Goal: Information Seeking & Learning: Learn about a topic

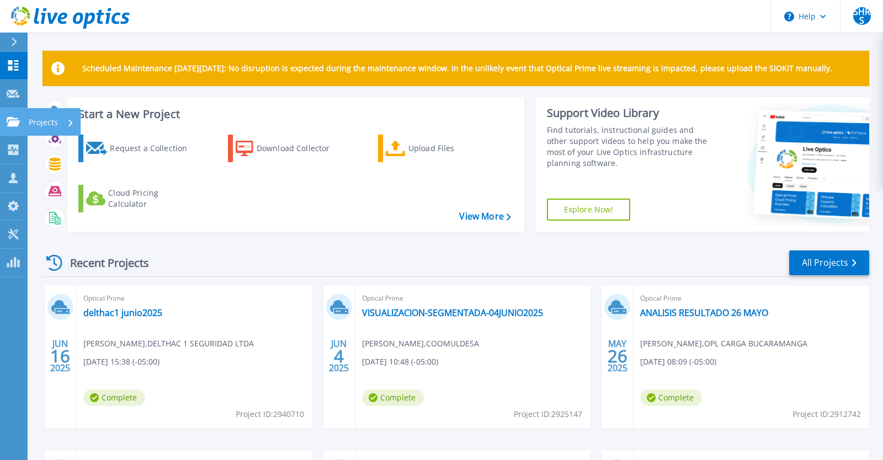
click at [46, 122] on p "Projects" at bounding box center [43, 122] width 29 height 29
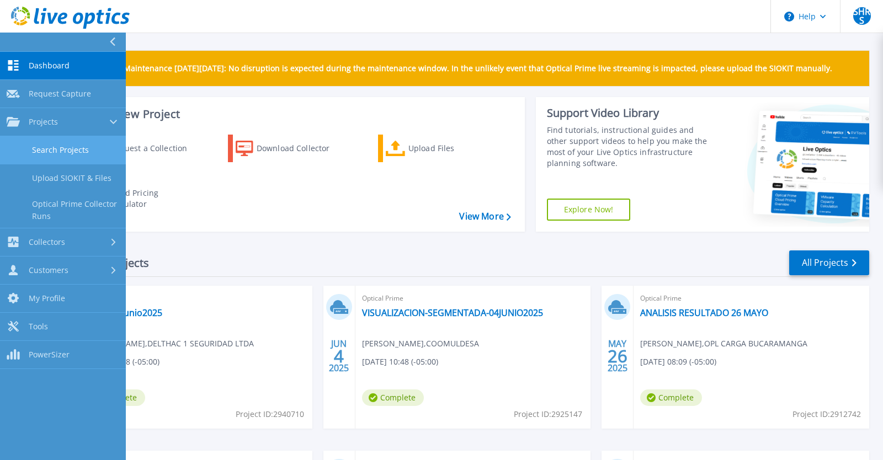
click at [74, 145] on link "Search Projects" at bounding box center [63, 150] width 126 height 28
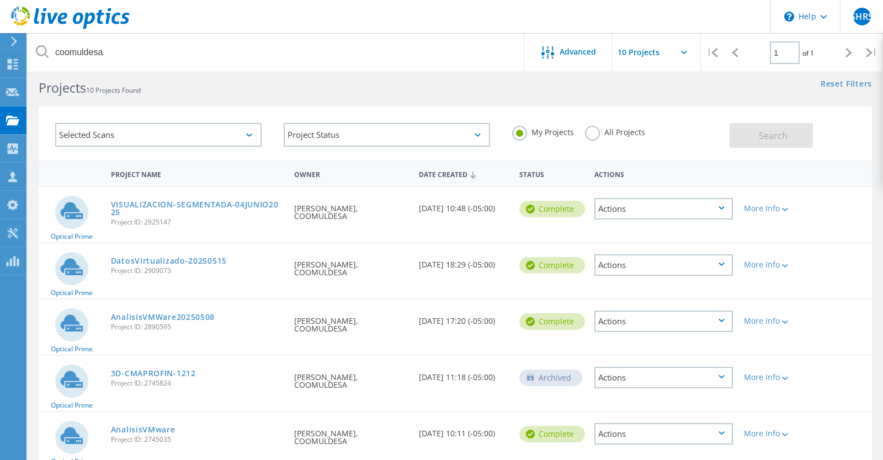
scroll to position [15, 0]
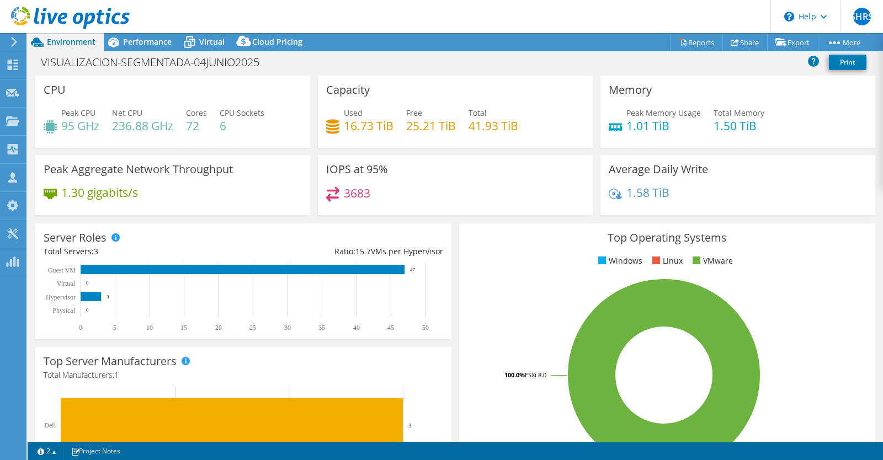
select select "USD"
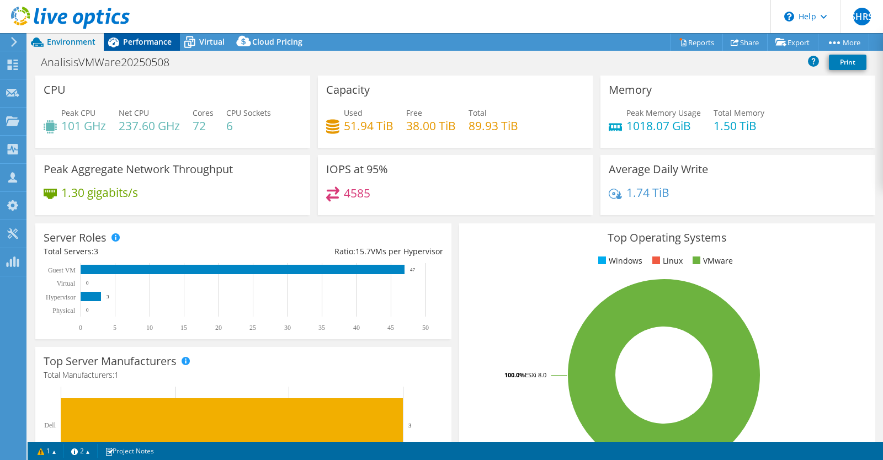
click at [145, 40] on span "Performance" at bounding box center [147, 41] width 49 height 10
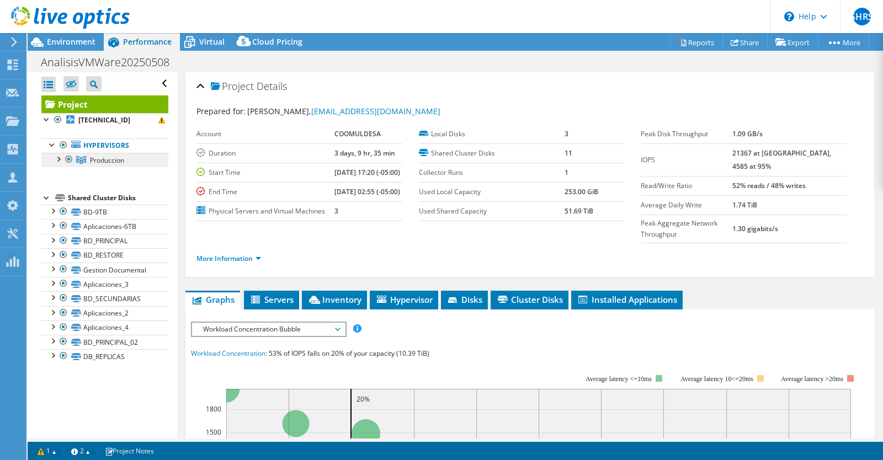
click at [60, 164] on link "Produccion" at bounding box center [104, 160] width 127 height 14
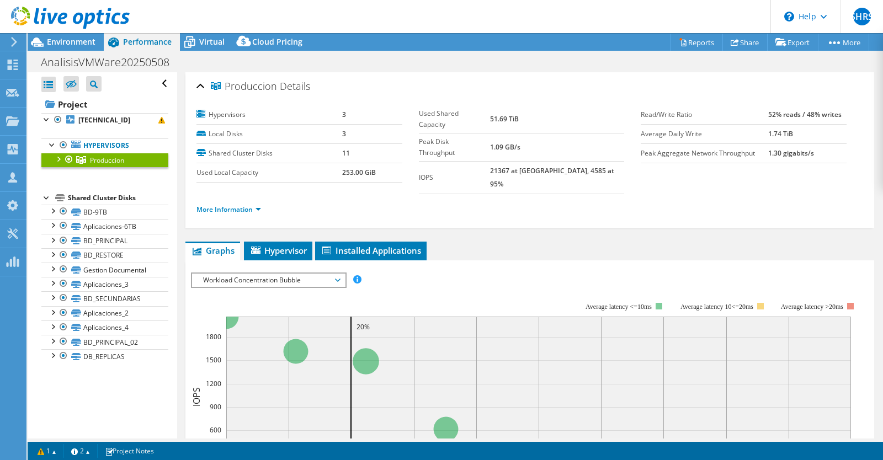
click at [59, 162] on div at bounding box center [57, 158] width 11 height 11
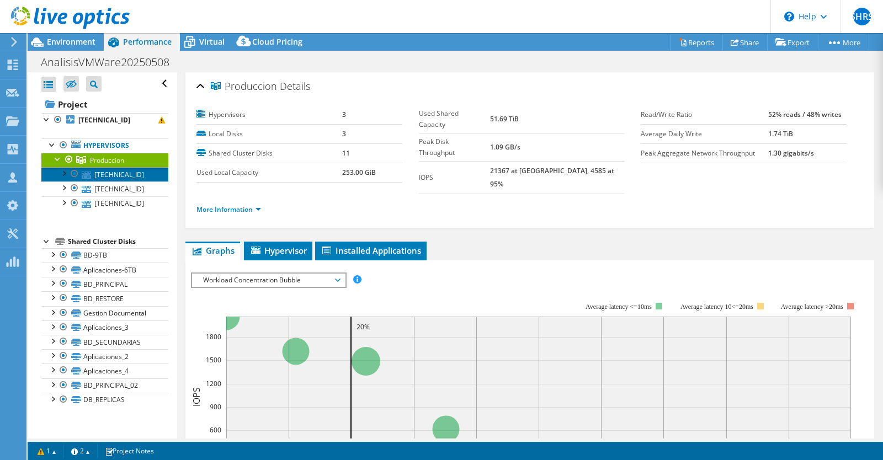
click at [129, 170] on link "[TECHNICAL_ID]" at bounding box center [104, 174] width 127 height 14
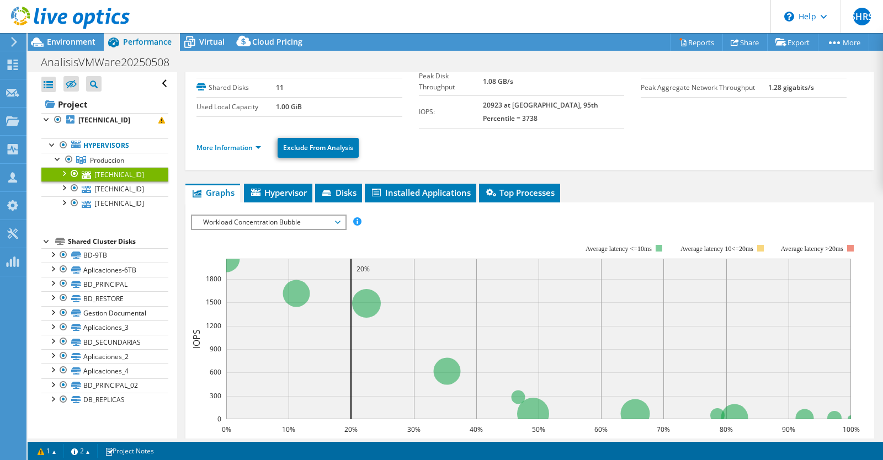
scroll to position [2, 0]
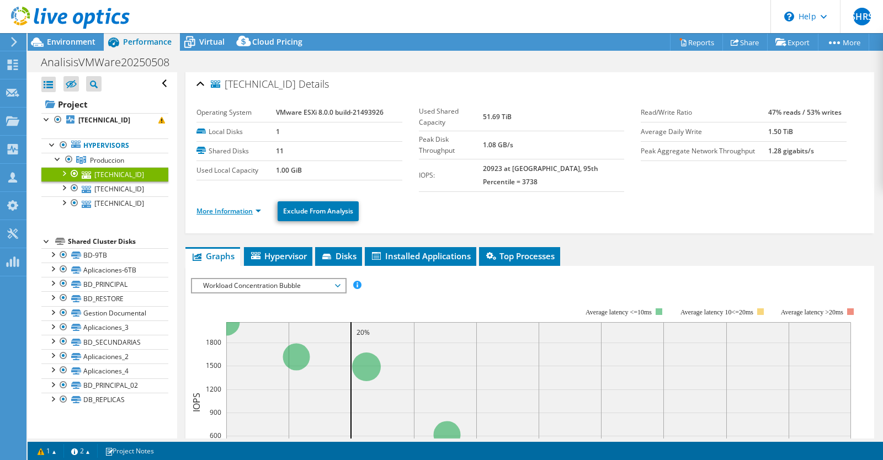
click at [260, 206] on link "More Information" at bounding box center [228, 210] width 65 height 9
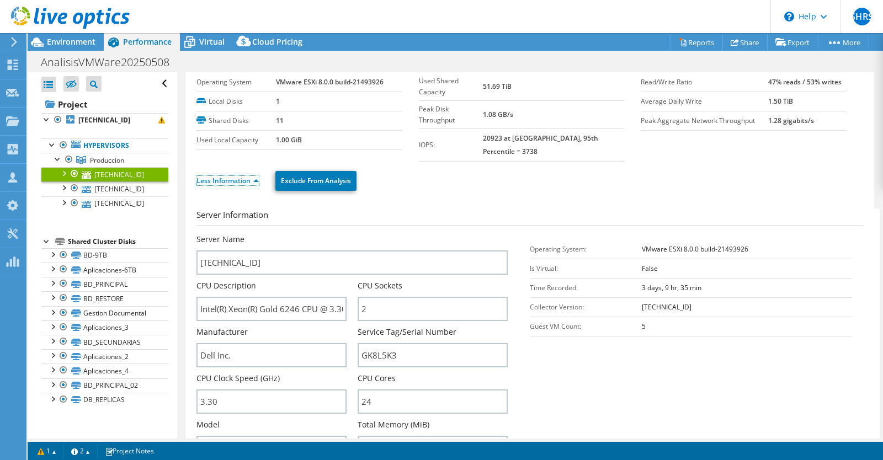
scroll to position [0, 0]
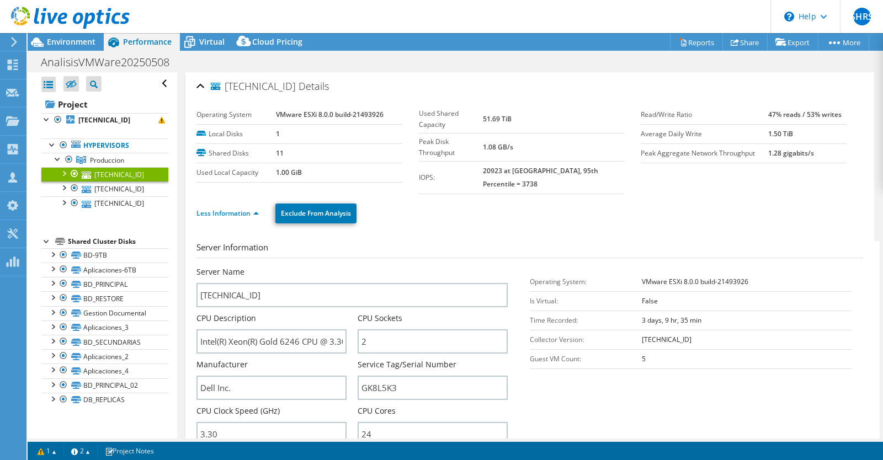
click at [377, 115] on b "VMware ESXi 8.0.0 build-21493926" at bounding box center [330, 114] width 108 height 9
copy b "21493926"
click at [463, 201] on ul "Less Information Exclude From Analysis" at bounding box center [529, 212] width 666 height 23
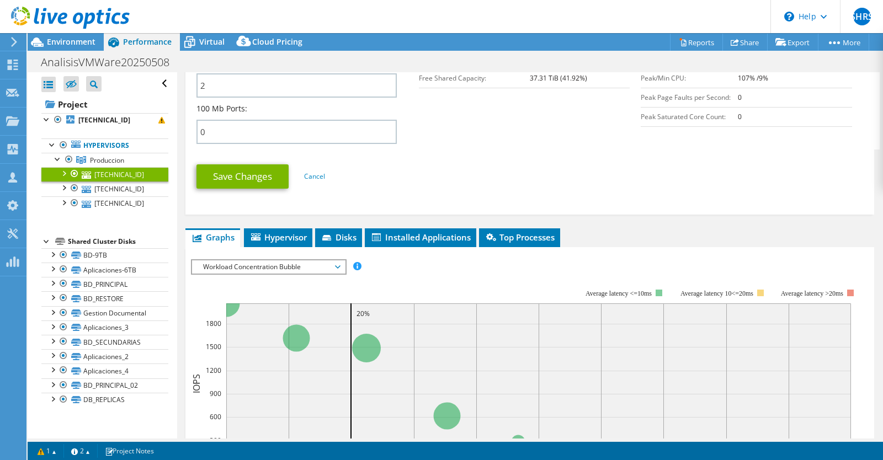
scroll to position [522, 0]
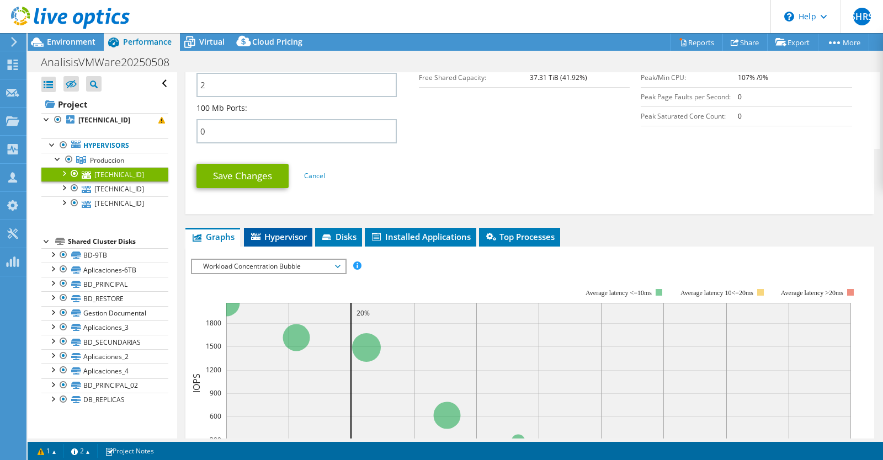
click at [293, 231] on span "Hypervisor" at bounding box center [277, 236] width 57 height 11
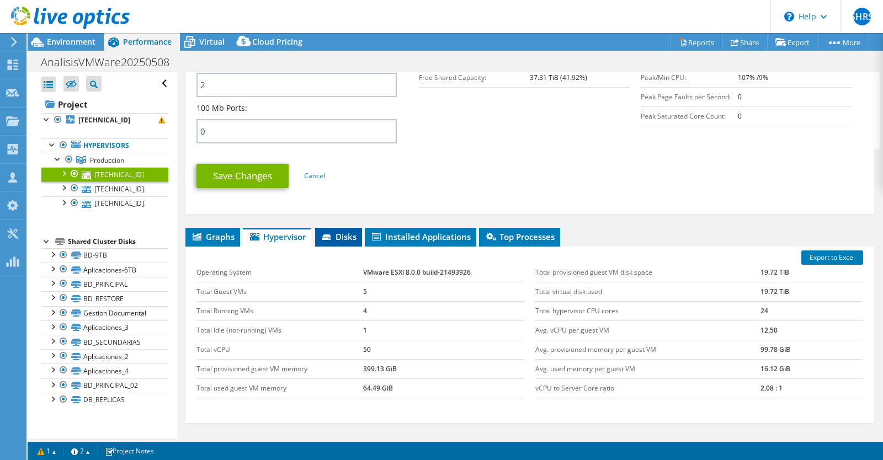
click at [352, 231] on span "Disks" at bounding box center [338, 236] width 36 height 11
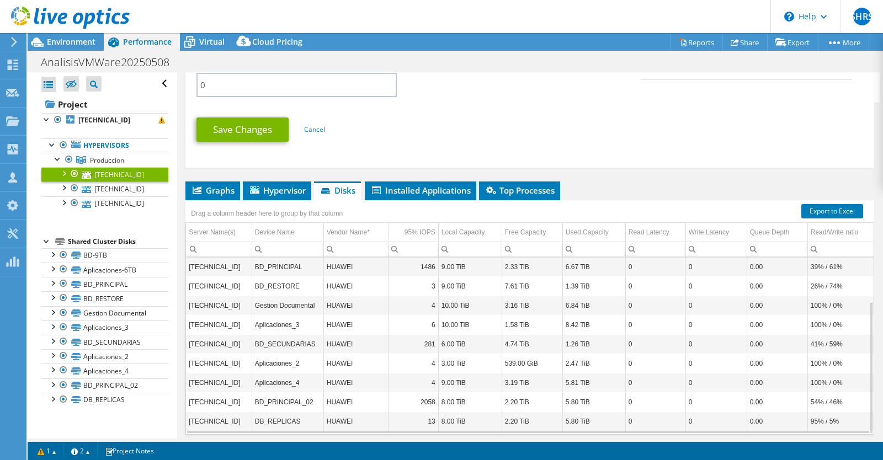
scroll to position [571, 0]
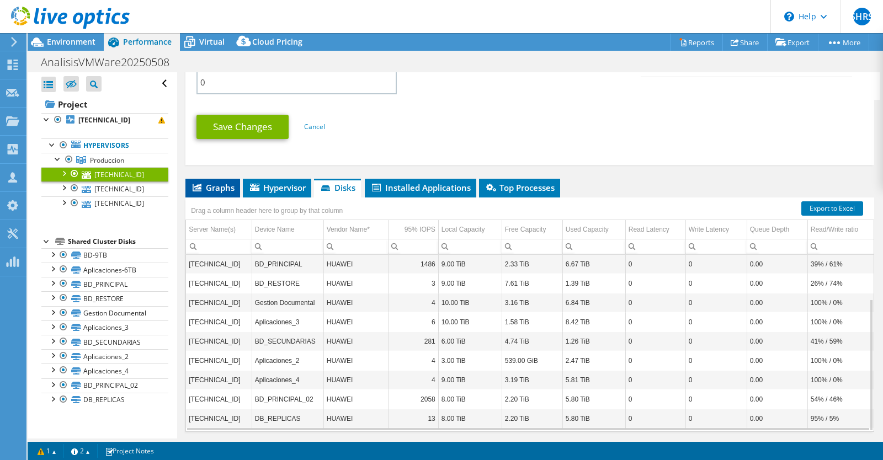
click at [227, 182] on span "Graphs" at bounding box center [213, 187] width 44 height 11
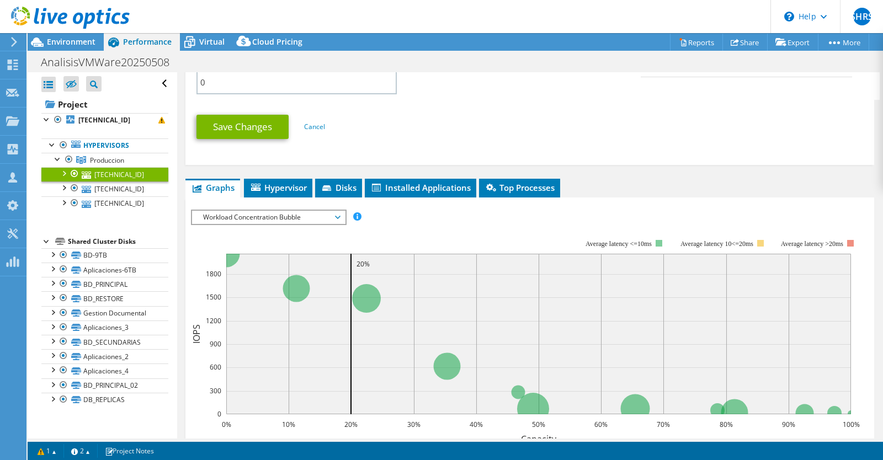
click at [284, 211] on span "Workload Concentration Bubble" at bounding box center [268, 217] width 142 height 13
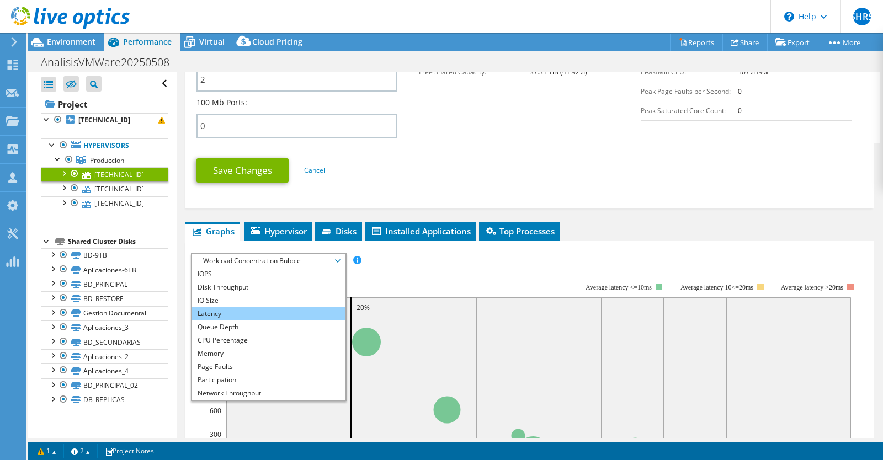
scroll to position [555, 0]
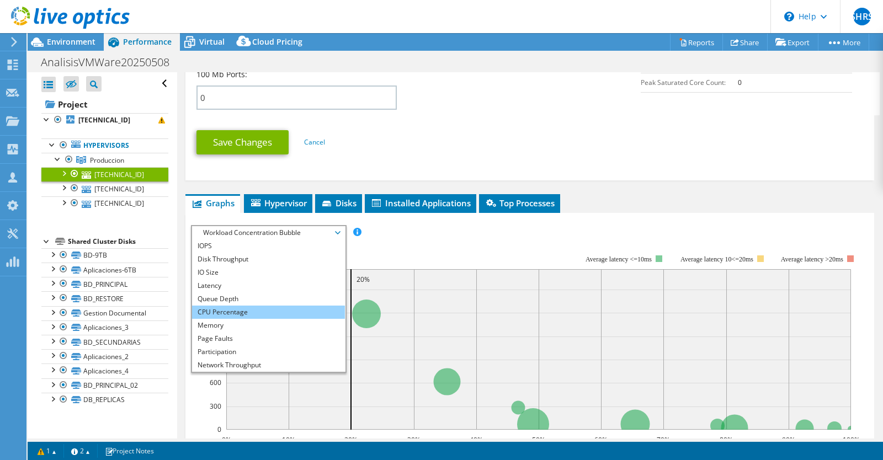
click at [290, 306] on li "CPU Percentage" at bounding box center [268, 312] width 153 height 13
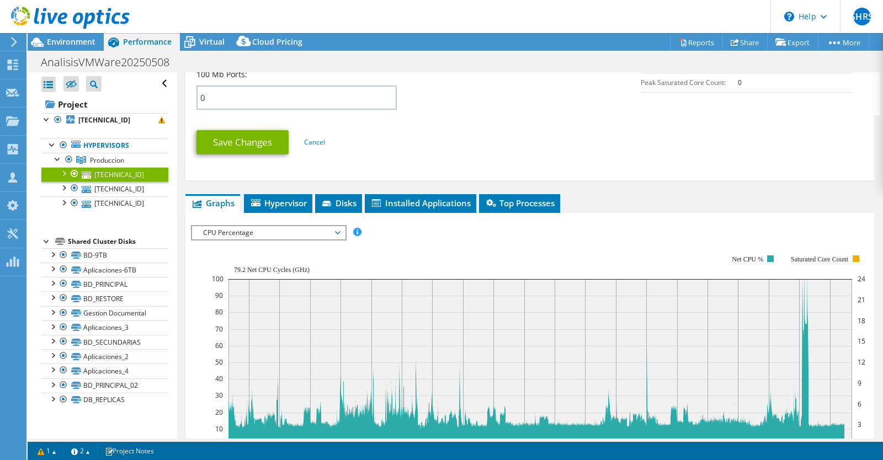
click at [478, 240] on rect at bounding box center [538, 350] width 653 height 221
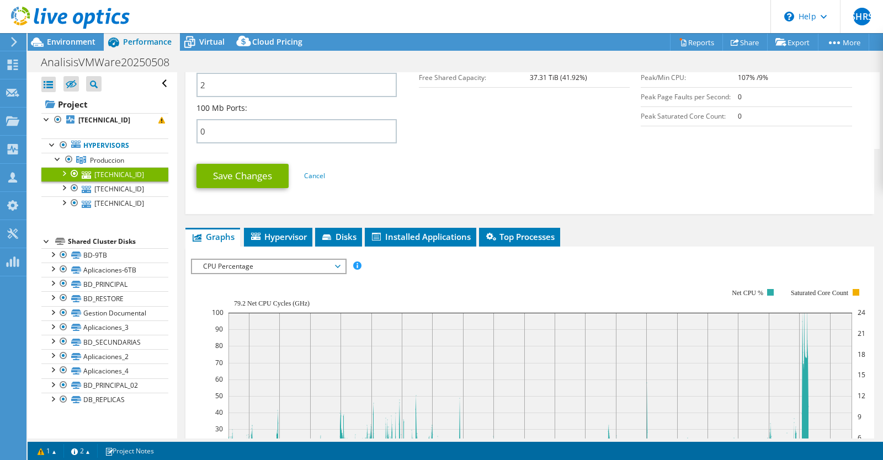
scroll to position [521, 0]
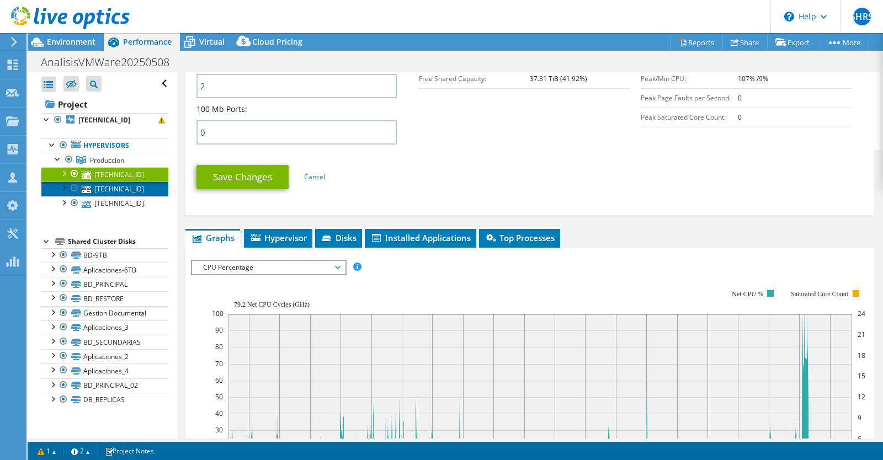
click at [140, 189] on link "[TECHNICAL_ID]" at bounding box center [104, 188] width 127 height 14
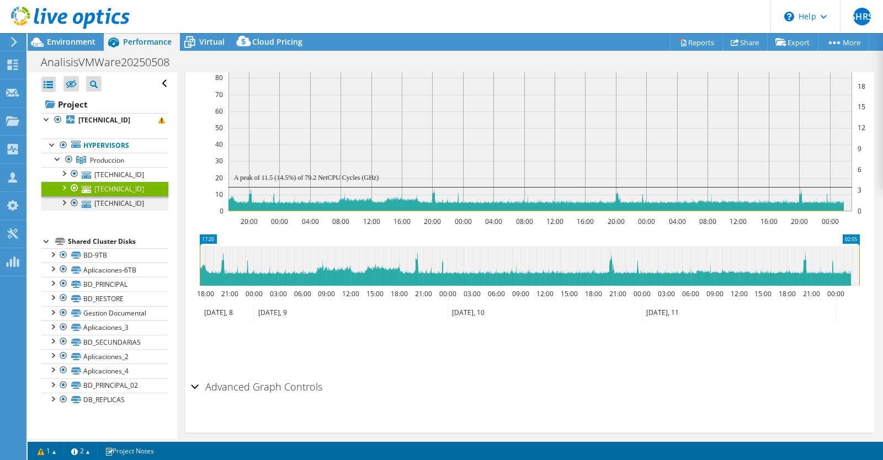
scroll to position [220, 0]
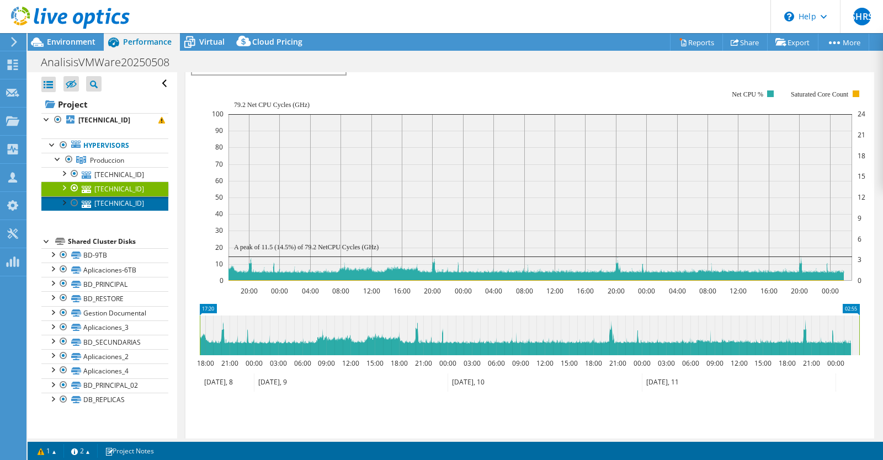
click at [132, 202] on link "[TECHNICAL_ID]" at bounding box center [104, 203] width 127 height 14
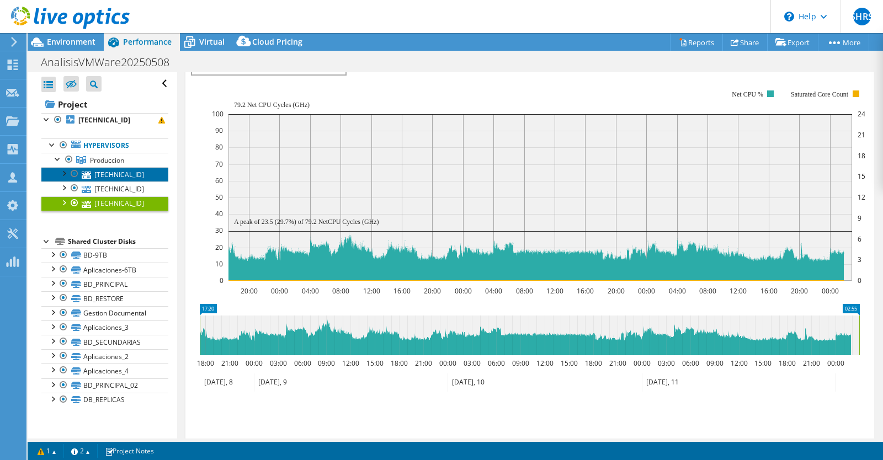
click at [132, 174] on link "[TECHNICAL_ID]" at bounding box center [104, 174] width 127 height 14
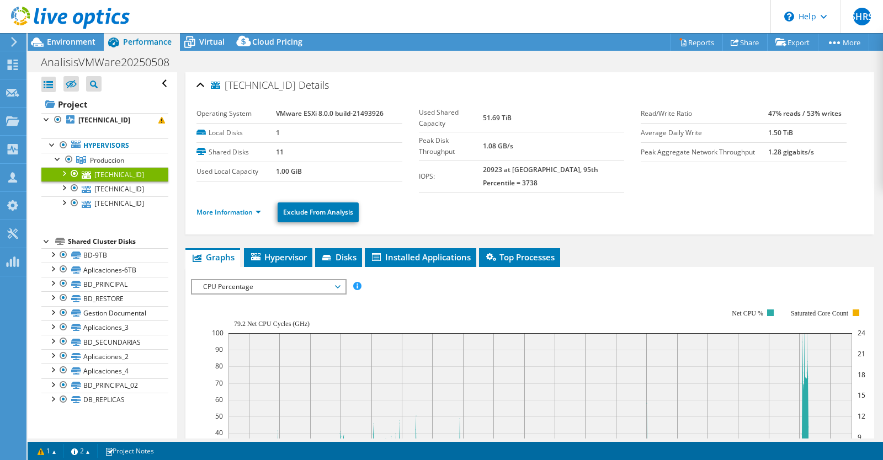
scroll to position [0, 0]
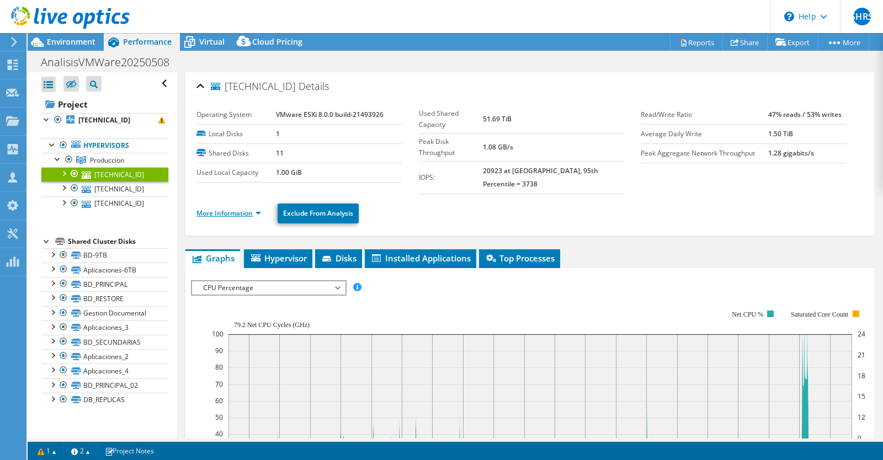
click at [258, 208] on link "More Information" at bounding box center [228, 212] width 65 height 9
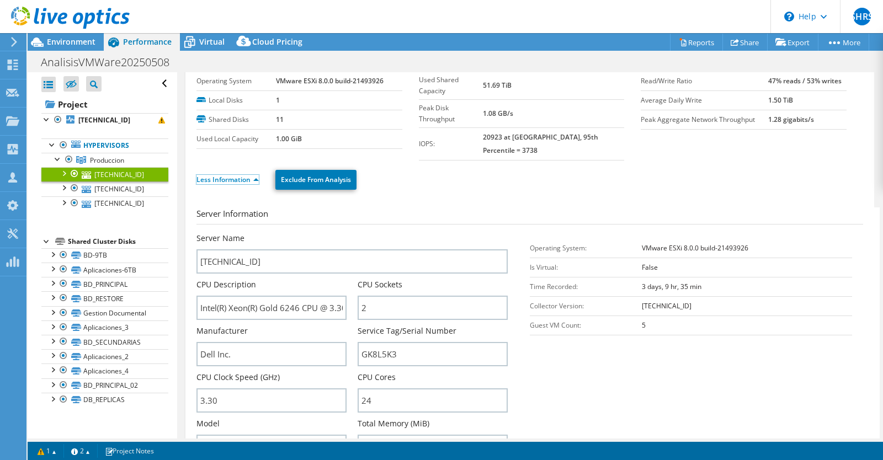
scroll to position [34, 0]
click at [402, 341] on input "GK8L5K3" at bounding box center [432, 353] width 150 height 24
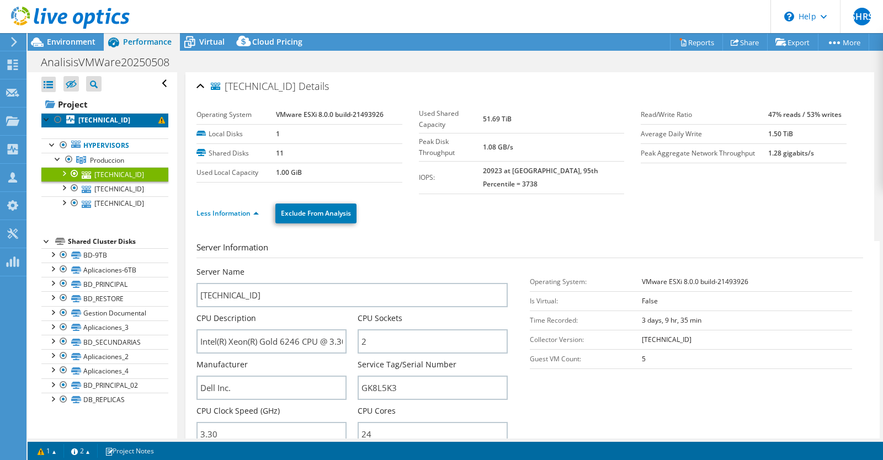
click at [118, 121] on b "[TECHNICAL_ID]" at bounding box center [104, 119] width 52 height 9
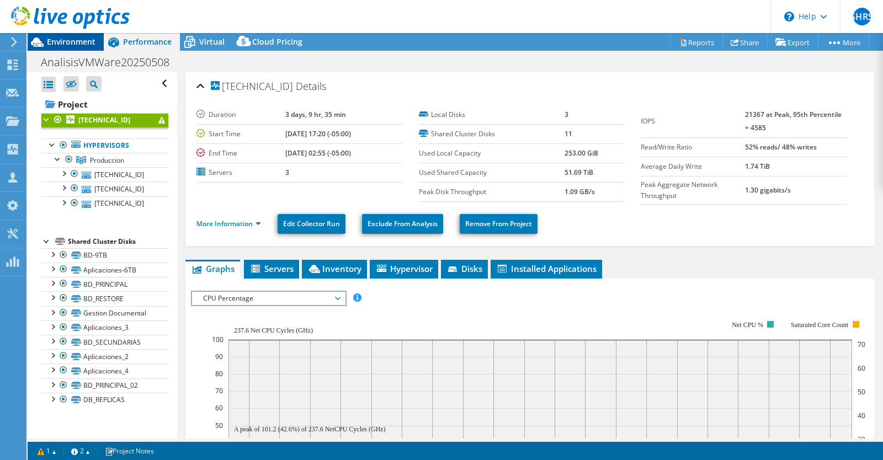
click at [82, 41] on span "Environment" at bounding box center [71, 41] width 49 height 10
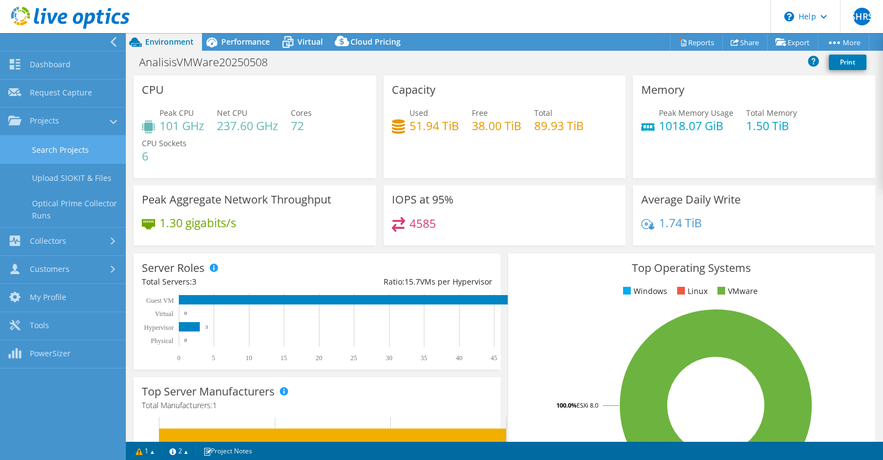
click at [57, 148] on link "Search Projects" at bounding box center [63, 150] width 126 height 28
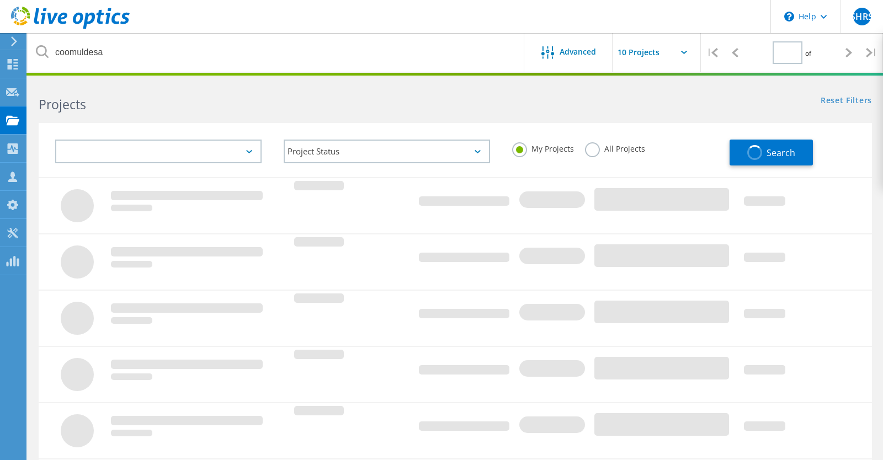
type input "1"
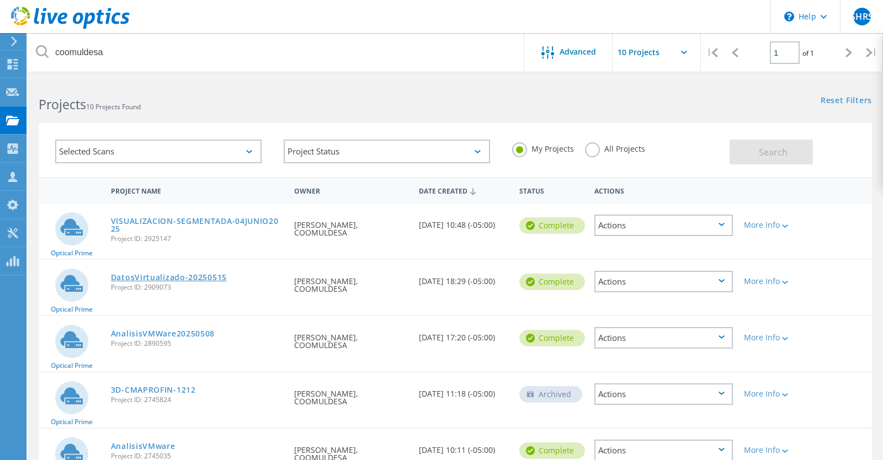
click at [202, 275] on link "DatosVirtualizado-20250515" at bounding box center [169, 278] width 116 height 8
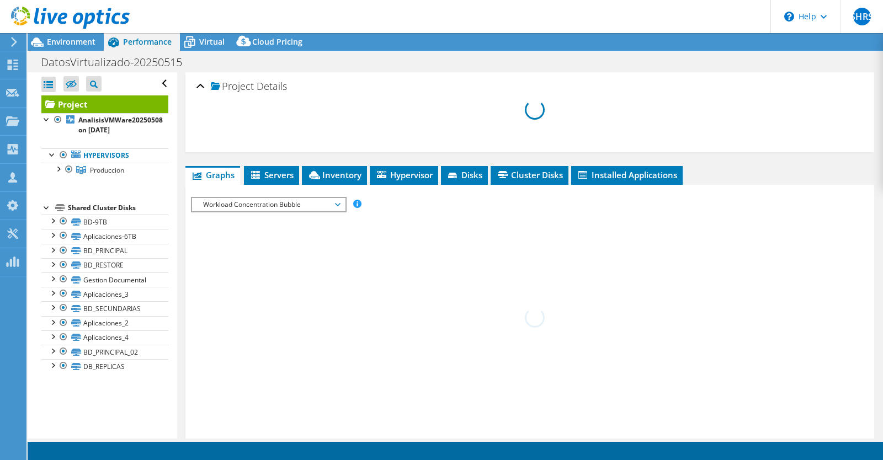
select select "USD"
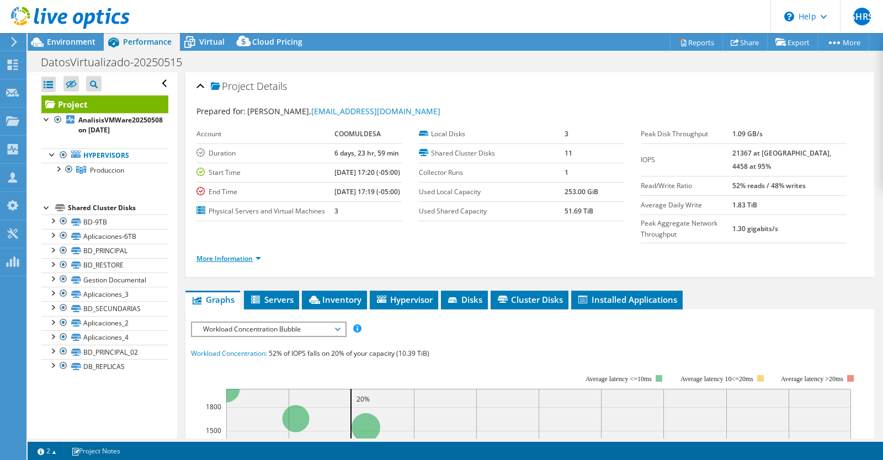
click at [258, 263] on link "More Information" at bounding box center [228, 258] width 65 height 9
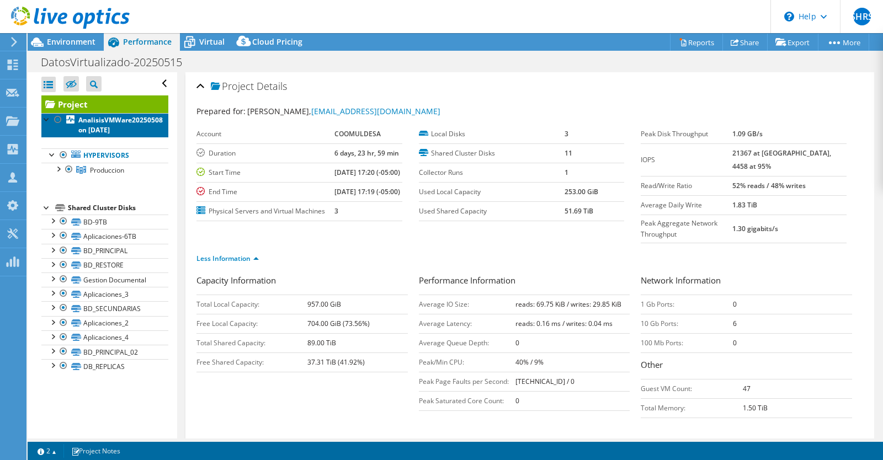
click at [103, 125] on link "AnalisisVMWare20250508 on [DATE]" at bounding box center [104, 125] width 127 height 24
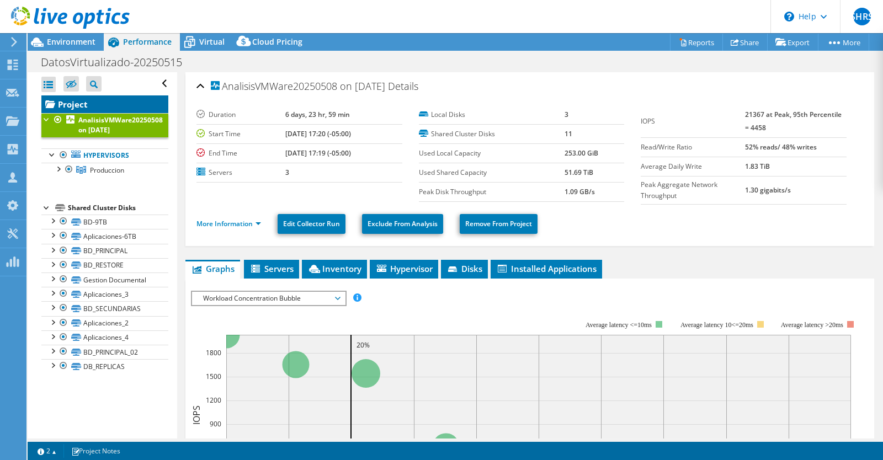
click at [81, 99] on link "Project" at bounding box center [104, 104] width 127 height 18
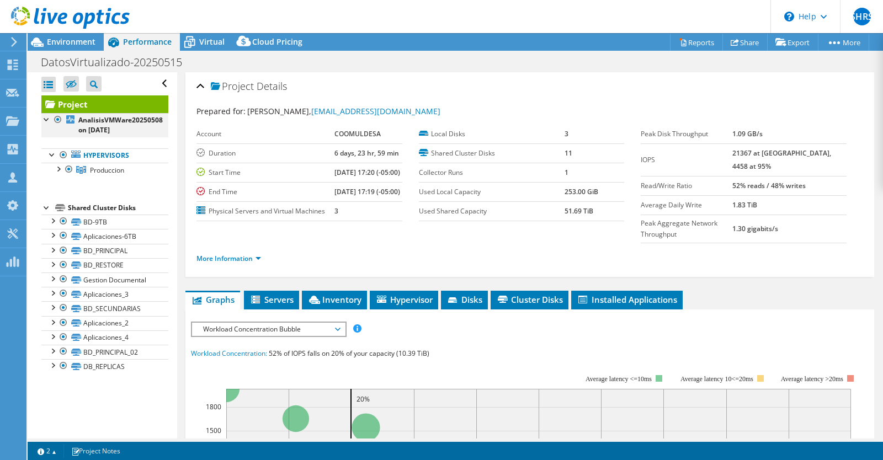
click at [49, 121] on div at bounding box center [46, 118] width 11 height 11
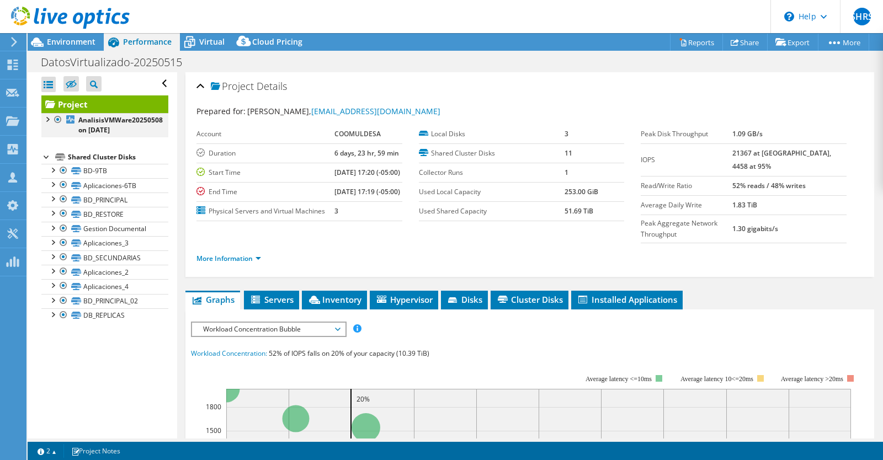
click at [49, 121] on div at bounding box center [46, 118] width 11 height 11
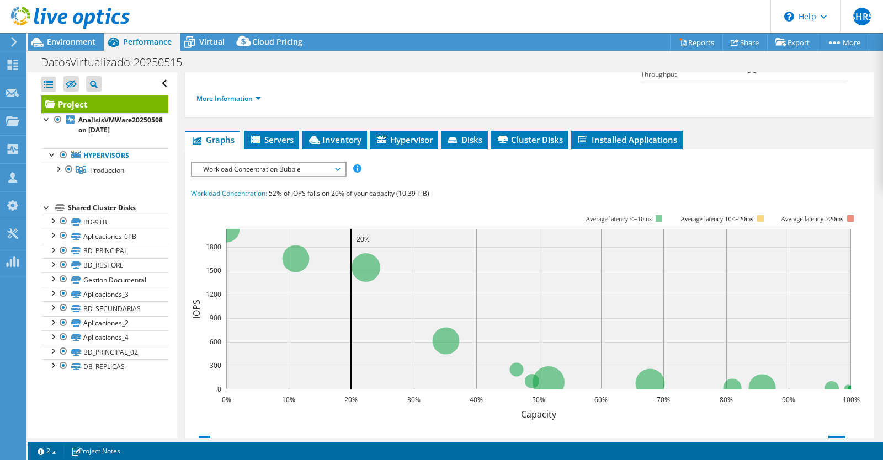
scroll to position [161, 0]
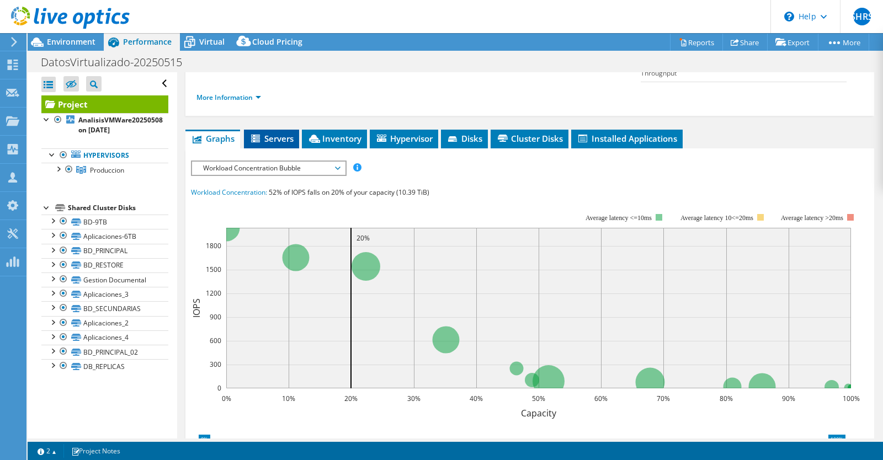
click at [269, 144] on span "Servers" at bounding box center [271, 138] width 44 height 11
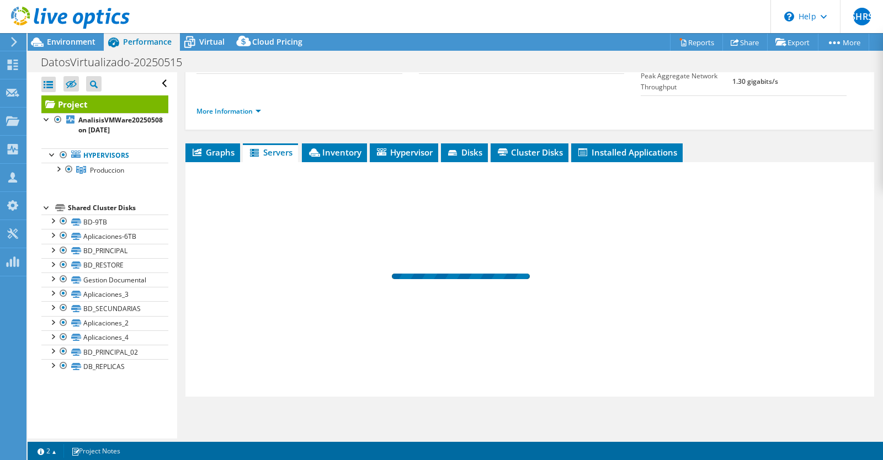
scroll to position [160, 0]
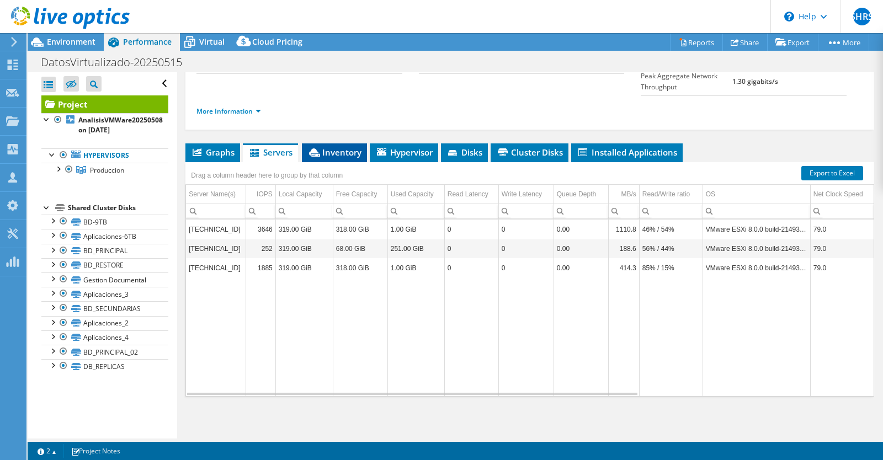
click at [338, 157] on li "Inventory" at bounding box center [334, 152] width 65 height 19
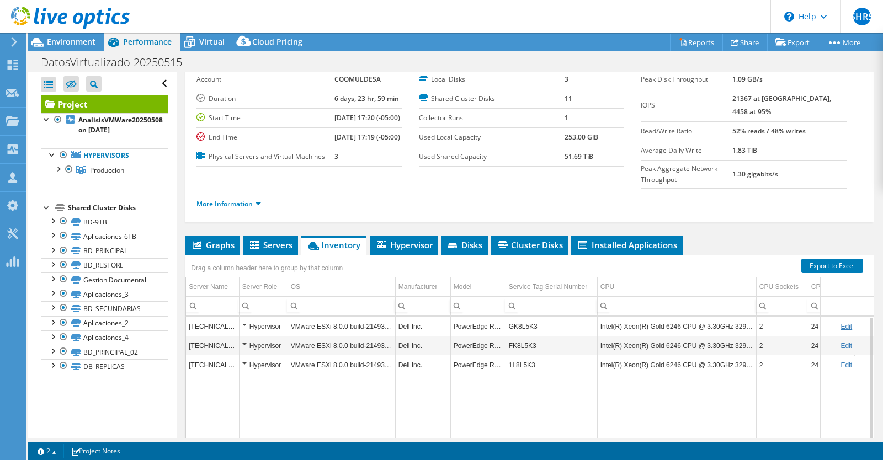
scroll to position [54, 0]
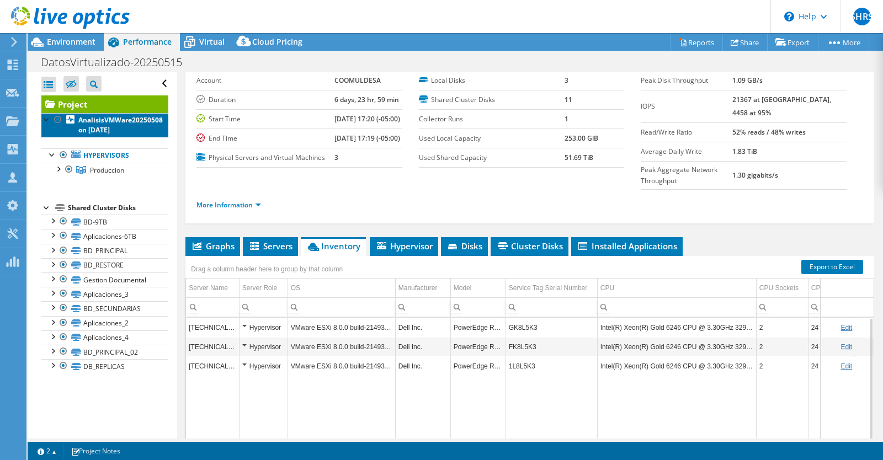
click at [120, 124] on b "AnalisisVMWare20250508 on [DATE]" at bounding box center [120, 124] width 84 height 19
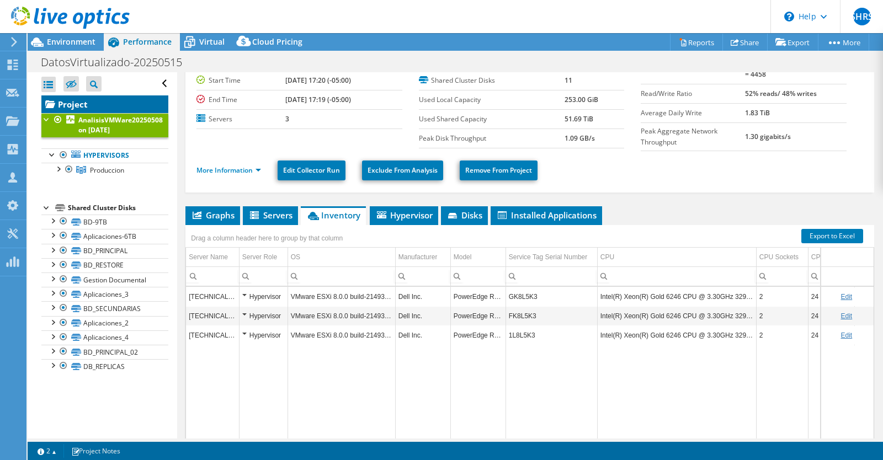
click at [98, 98] on link "Project" at bounding box center [104, 104] width 127 height 18
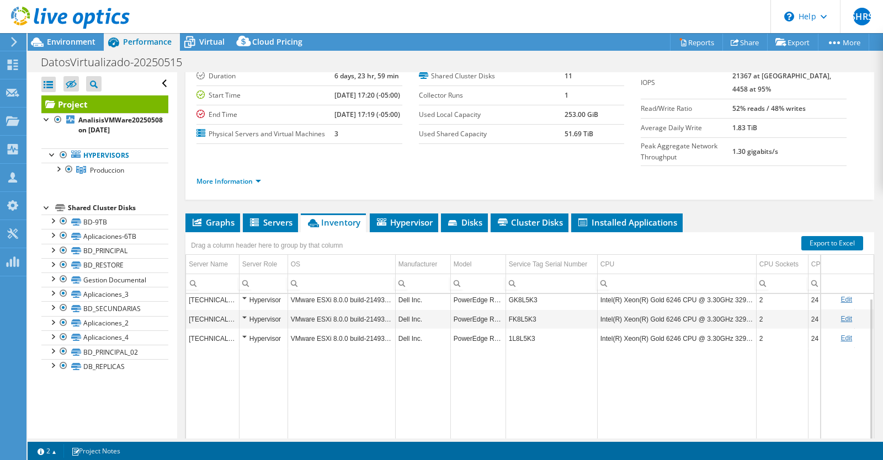
scroll to position [78, 0]
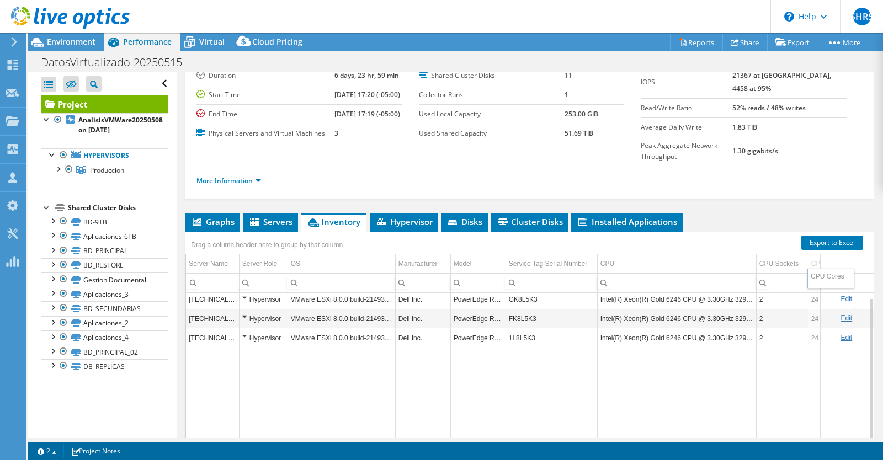
click at [819, 277] on body "SHRS Channel Partner [PERSON_NAME] Santos [EMAIL_ADDRESS][PERSON_NAME][DOMAIN_N…" at bounding box center [441, 230] width 883 height 460
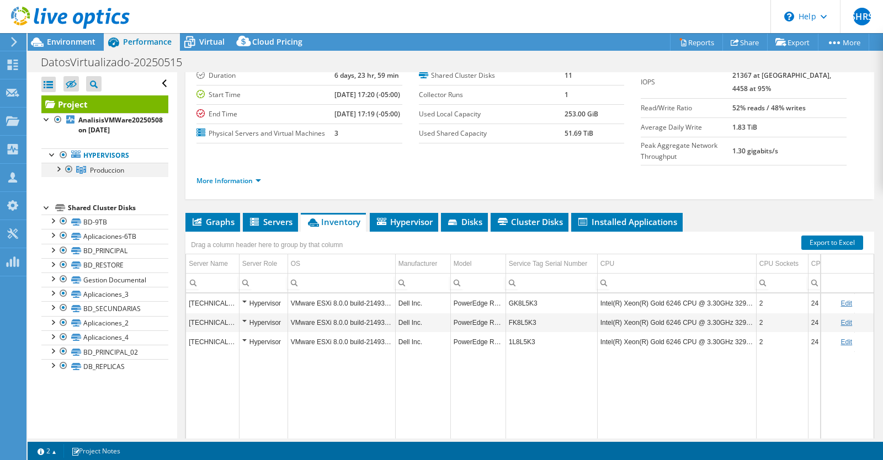
click at [58, 167] on div at bounding box center [57, 168] width 11 height 11
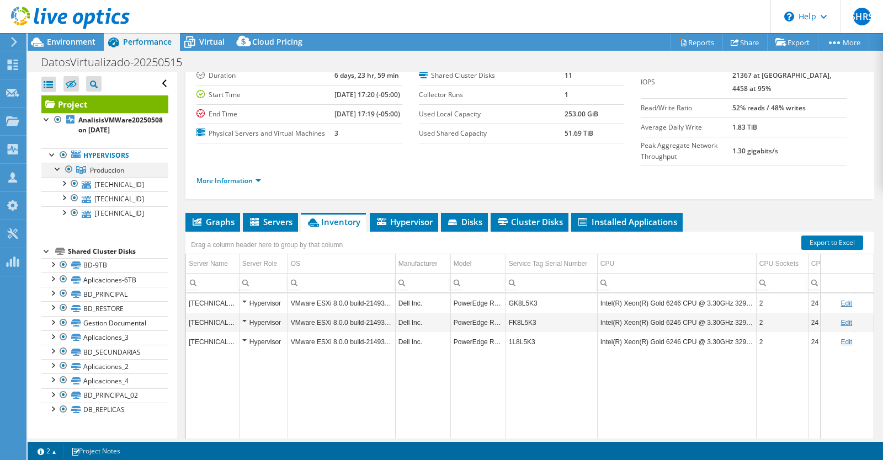
click at [58, 167] on div at bounding box center [57, 168] width 11 height 11
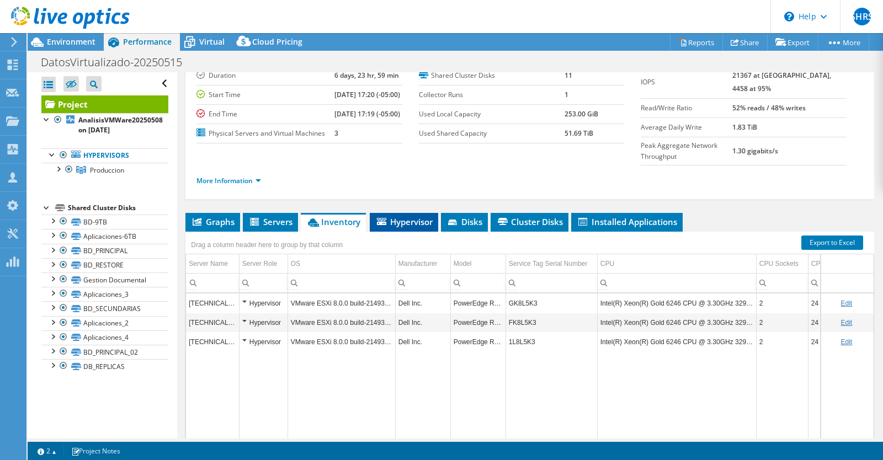
click at [399, 227] on span "Hypervisor" at bounding box center [403, 221] width 57 height 11
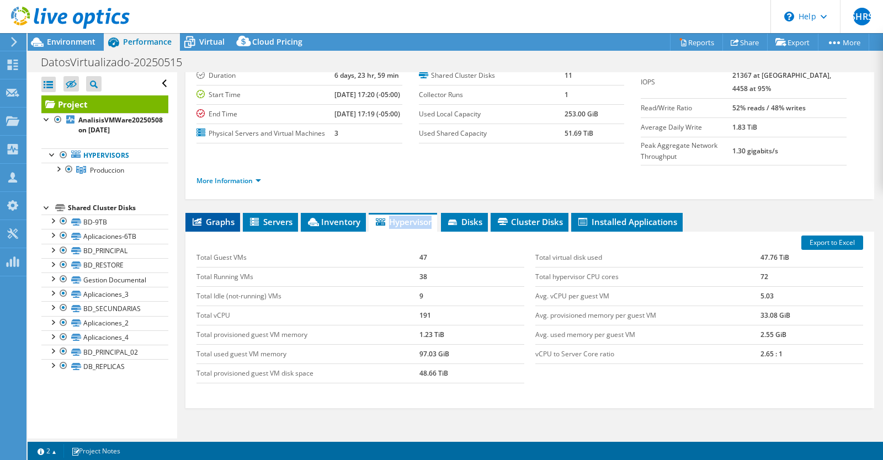
click at [216, 227] on span "Graphs" at bounding box center [213, 221] width 44 height 11
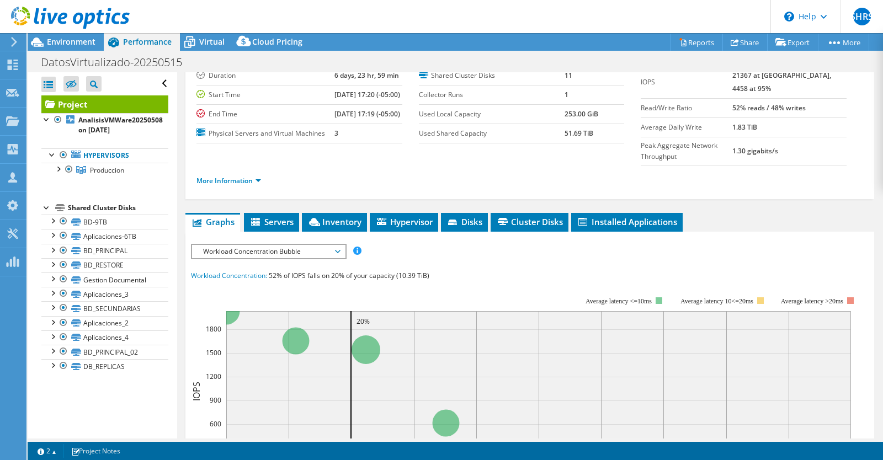
click at [339, 258] on span "Workload Concentration Bubble" at bounding box center [268, 251] width 142 height 13
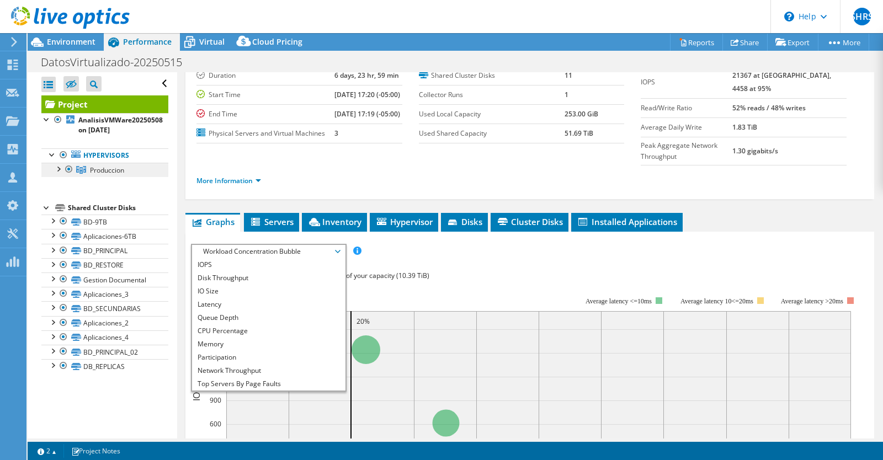
click at [137, 168] on link "Produccion" at bounding box center [104, 170] width 127 height 14
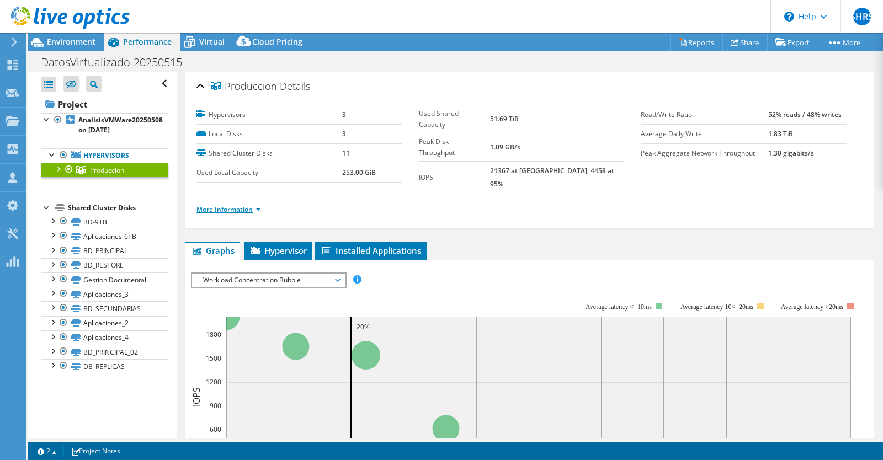
click at [261, 205] on link "More Information" at bounding box center [228, 209] width 65 height 9
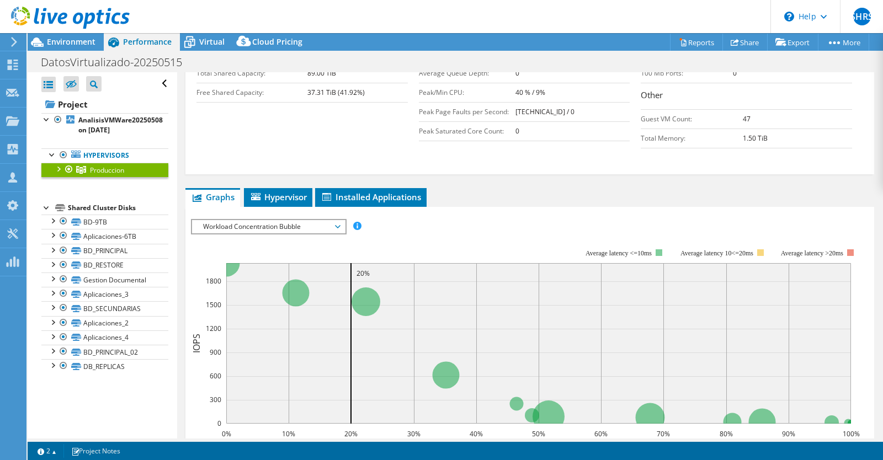
scroll to position [303, 0]
click at [318, 220] on span "Workload Concentration Bubble" at bounding box center [268, 226] width 142 height 13
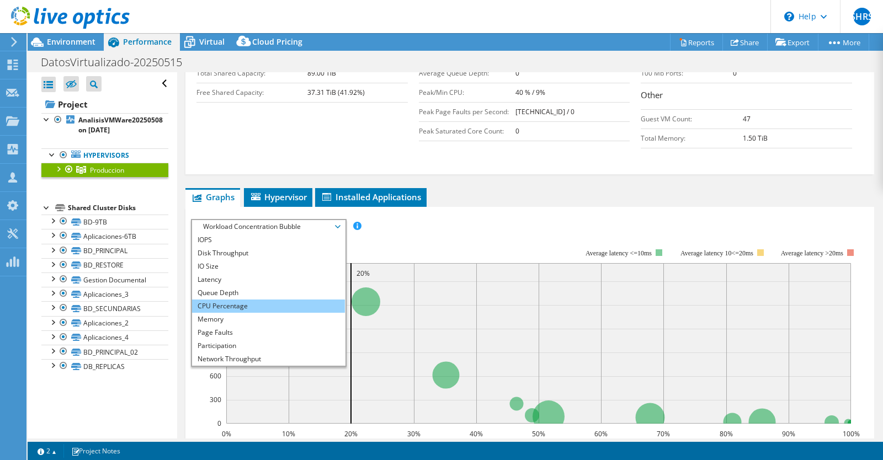
click at [246, 300] on li "CPU Percentage" at bounding box center [268, 306] width 153 height 13
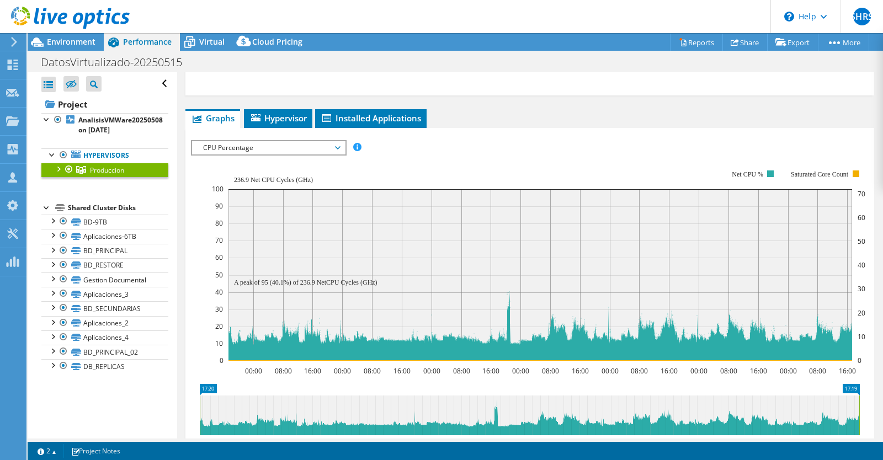
scroll to position [383, 0]
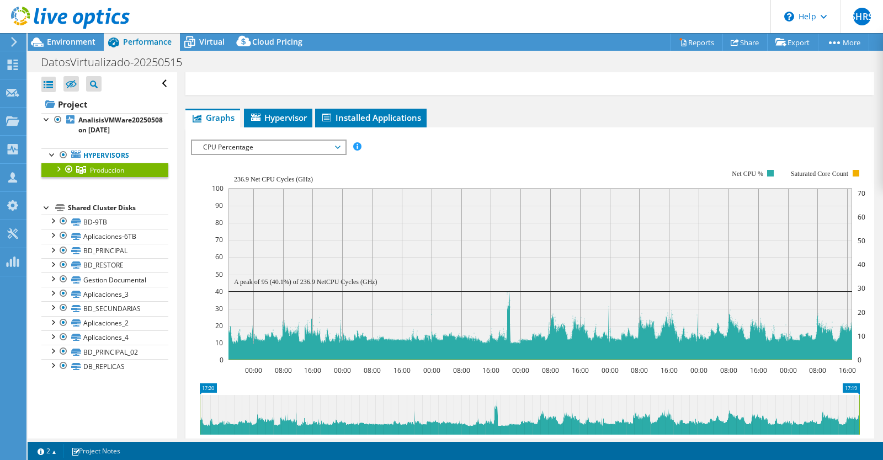
click at [60, 172] on div at bounding box center [57, 168] width 11 height 11
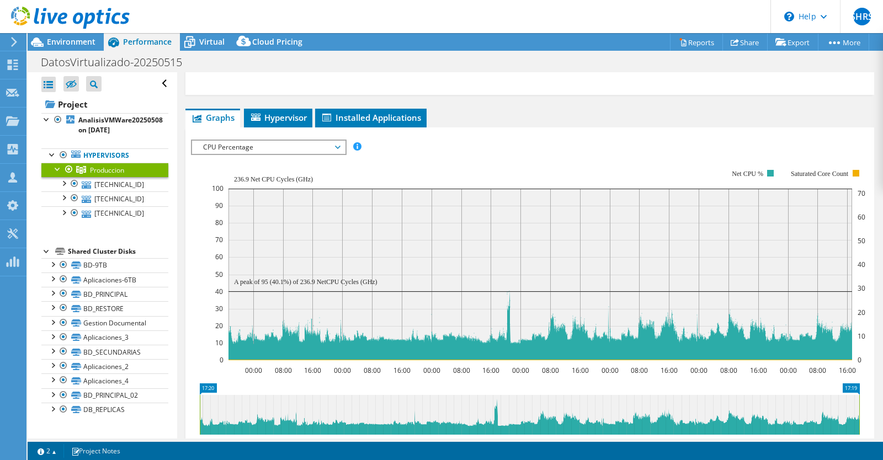
scroll to position [0, 0]
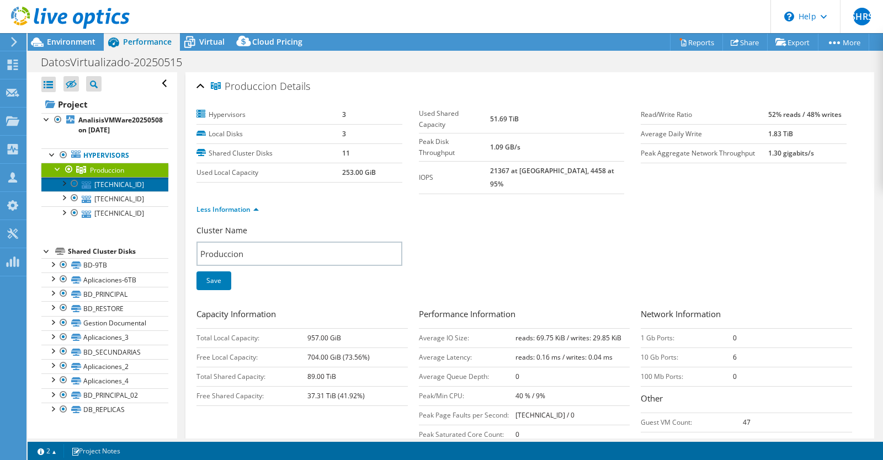
click at [141, 184] on link "[TECHNICAL_ID]" at bounding box center [104, 184] width 127 height 14
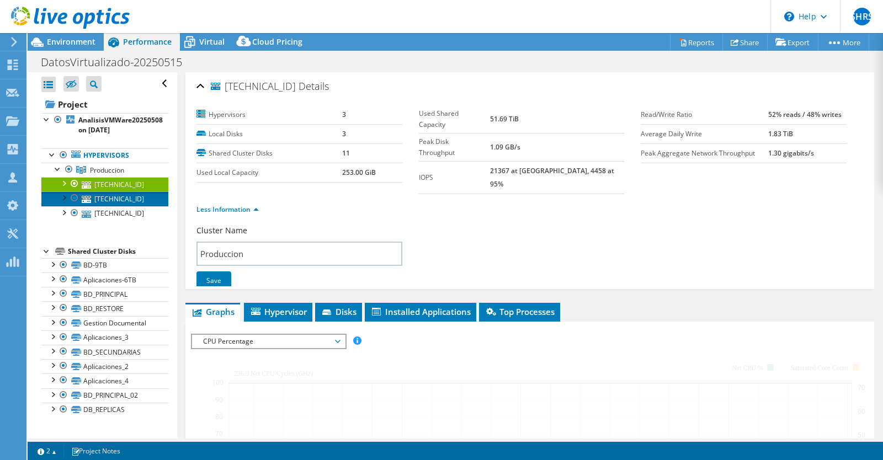
click at [136, 196] on link "[TECHNICAL_ID]" at bounding box center [104, 198] width 127 height 14
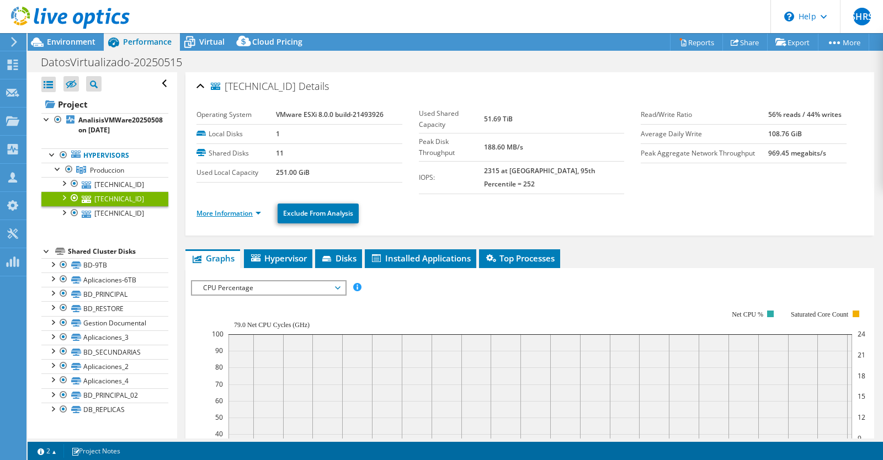
click at [257, 208] on link "More Information" at bounding box center [228, 212] width 65 height 9
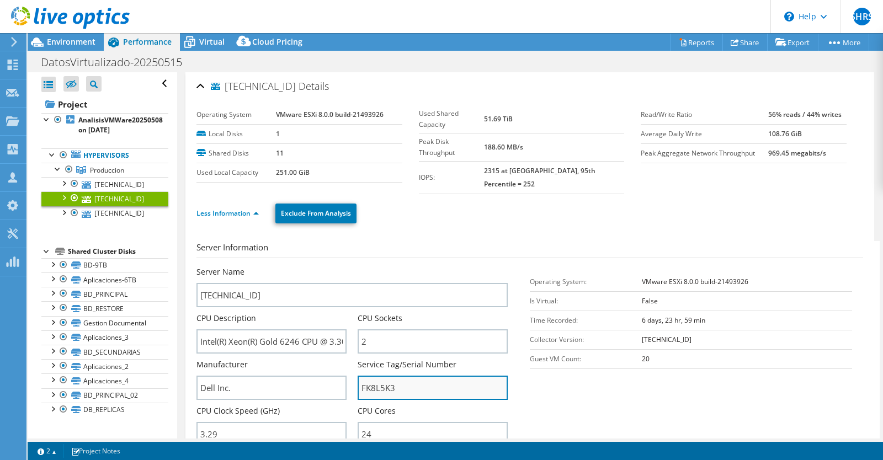
drag, startPoint x: 410, startPoint y: 382, endPoint x: 349, endPoint y: 367, distance: 62.5
click at [357, 376] on input "FK8L5K3" at bounding box center [432, 388] width 150 height 24
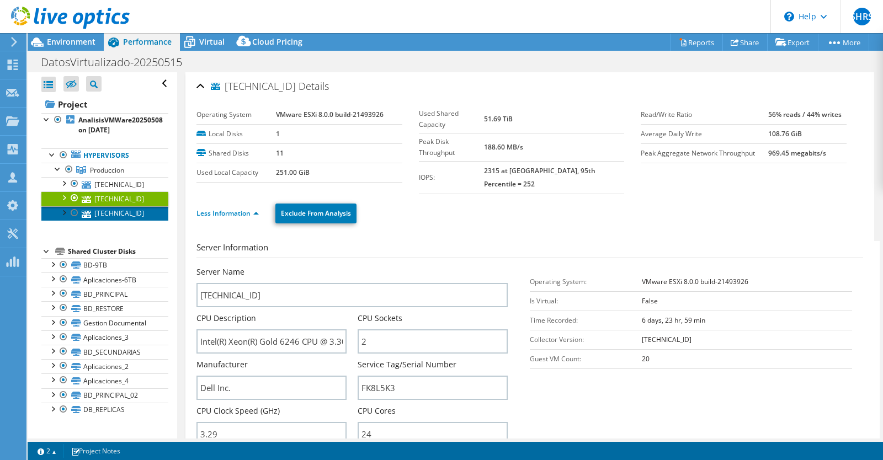
click at [129, 216] on link "[TECHNICAL_ID]" at bounding box center [104, 213] width 127 height 14
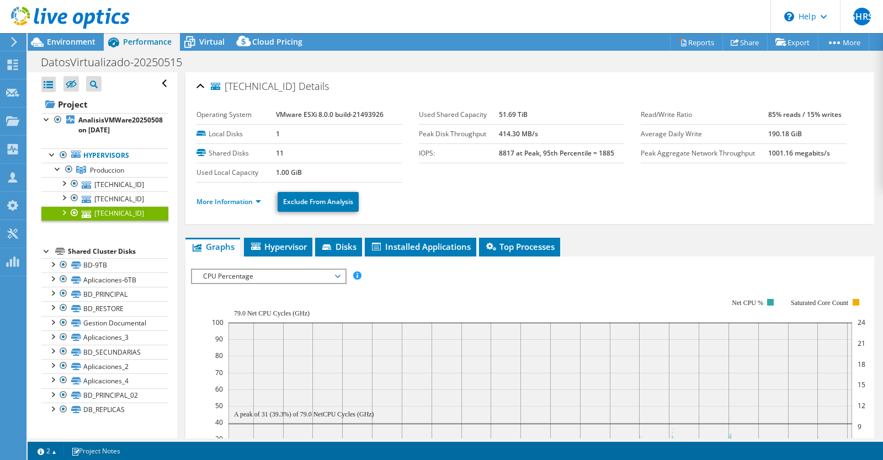
click at [244, 206] on li "More Information" at bounding box center [231, 202] width 71 height 12
click at [250, 200] on link "More Information" at bounding box center [228, 201] width 65 height 9
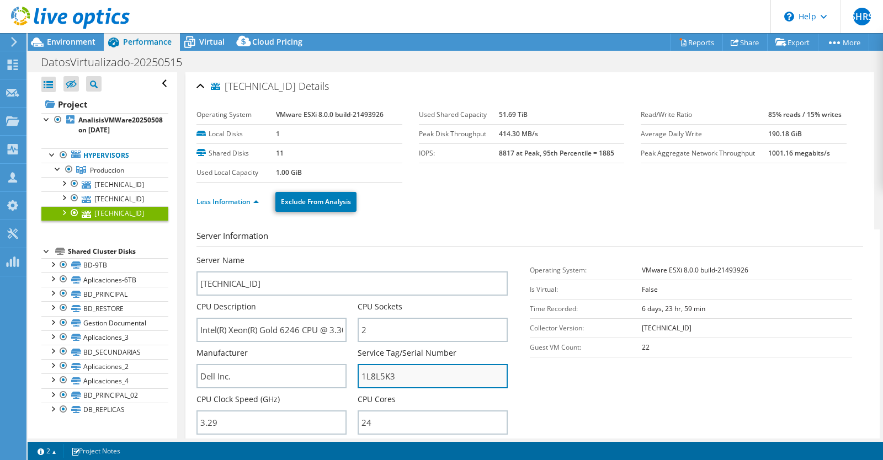
drag, startPoint x: 402, startPoint y: 375, endPoint x: 330, endPoint y: 372, distance: 71.8
click at [357, 372] on input "1L8L5K3" at bounding box center [432, 376] width 150 height 24
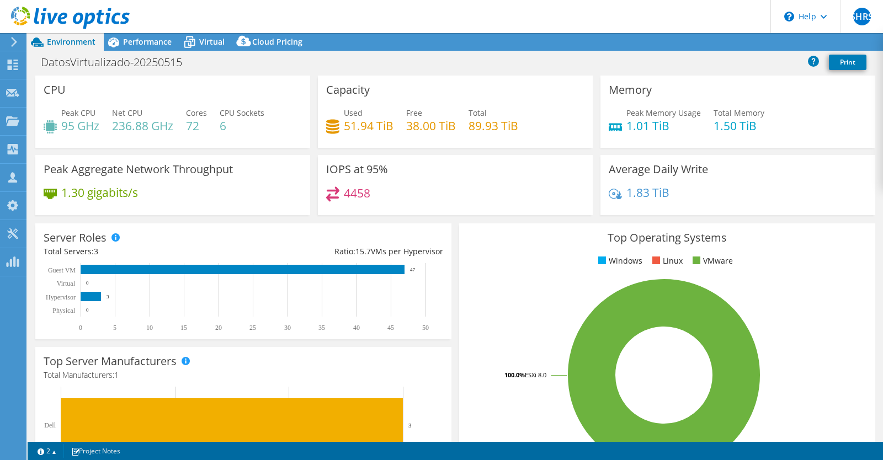
select select "USD"
click at [153, 40] on span "Performance" at bounding box center [147, 41] width 49 height 10
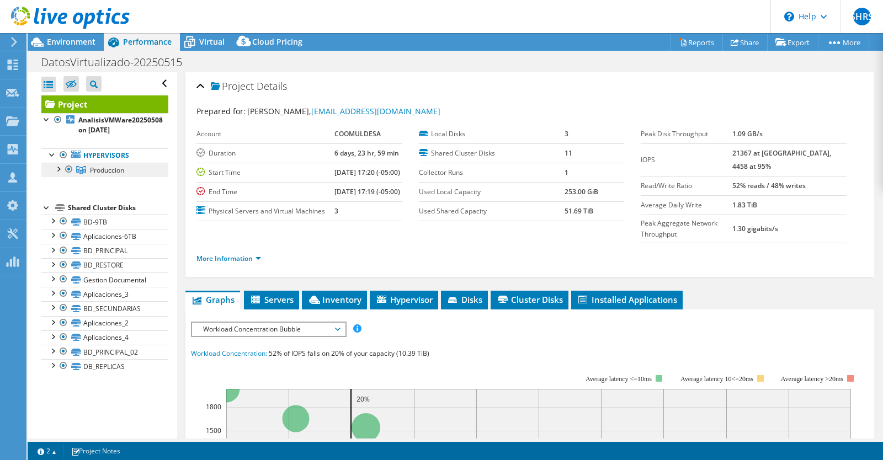
click at [116, 170] on span "Produccion" at bounding box center [107, 169] width 34 height 9
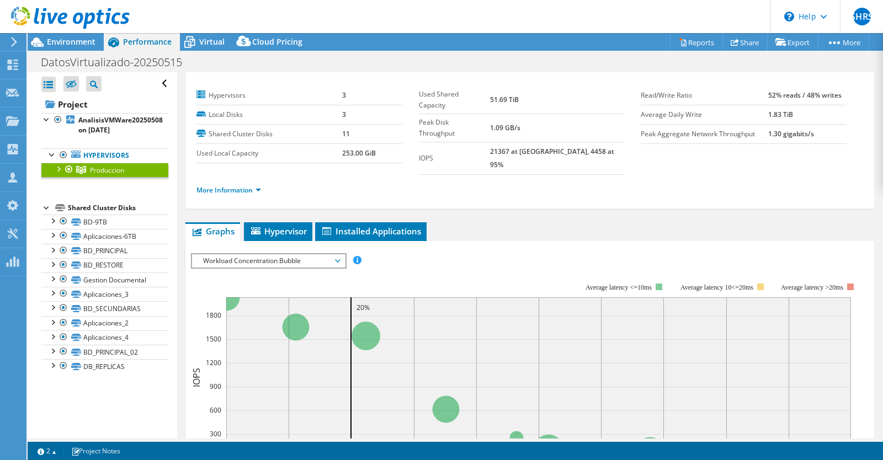
scroll to position [21, 0]
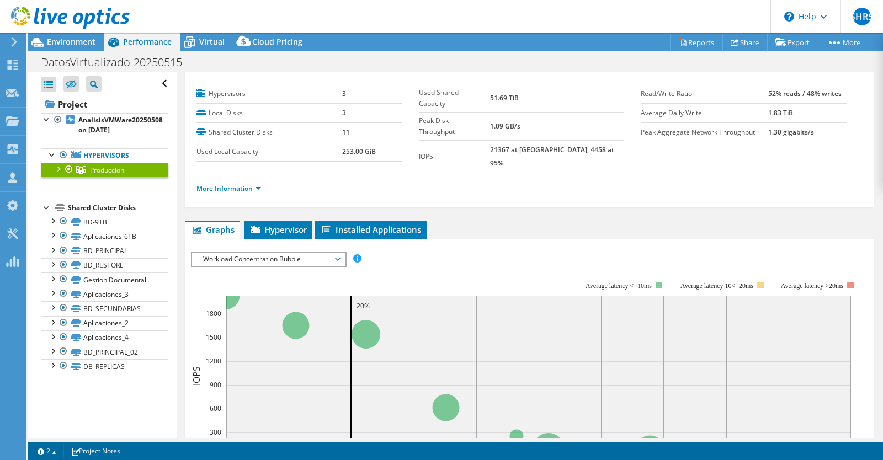
click at [327, 253] on span "Workload Concentration Bubble" at bounding box center [268, 259] width 142 height 13
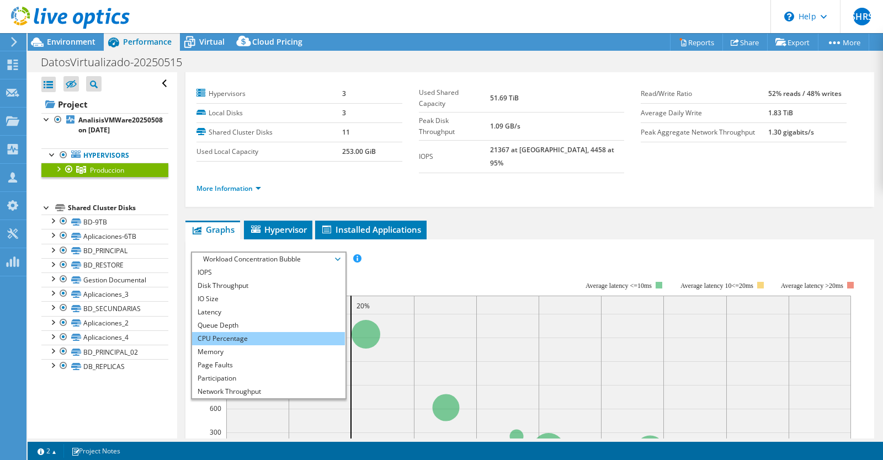
click at [266, 332] on li "CPU Percentage" at bounding box center [268, 338] width 153 height 13
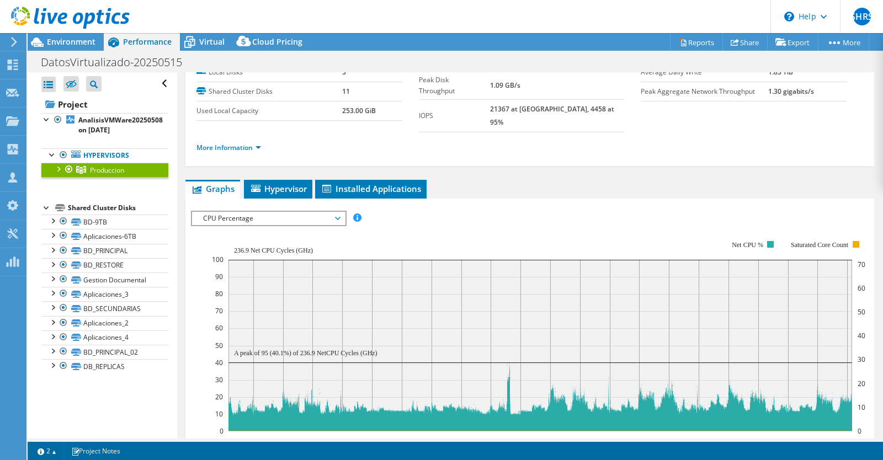
scroll to position [62, 0]
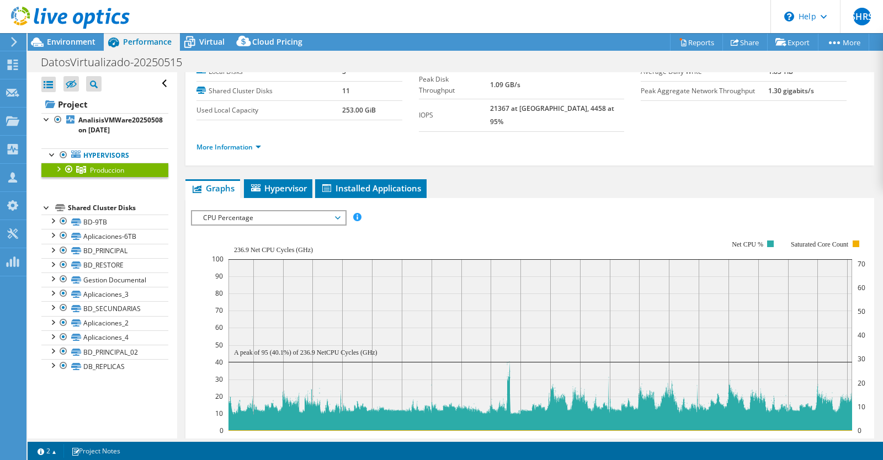
click at [62, 170] on div at bounding box center [57, 168] width 11 height 11
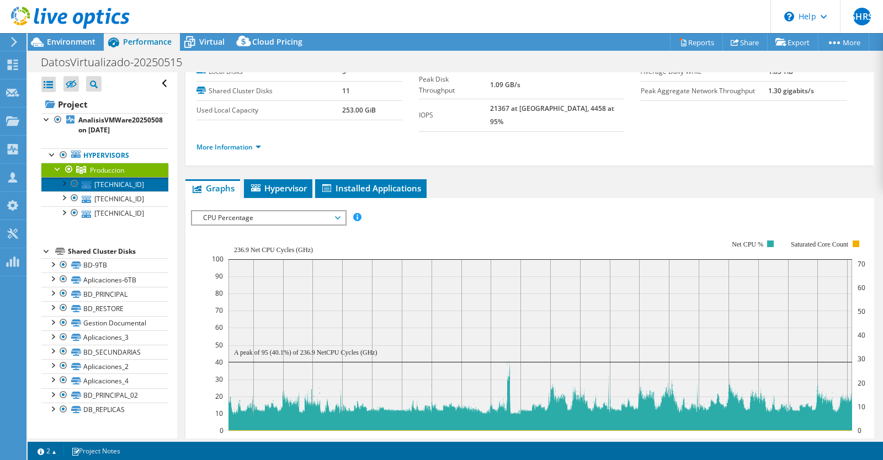
click at [128, 184] on link "[TECHNICAL_ID]" at bounding box center [104, 184] width 127 height 14
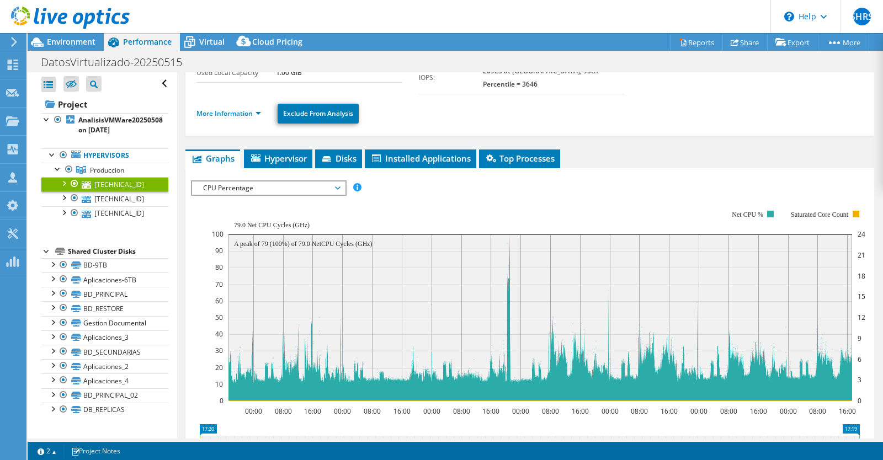
scroll to position [100, 0]
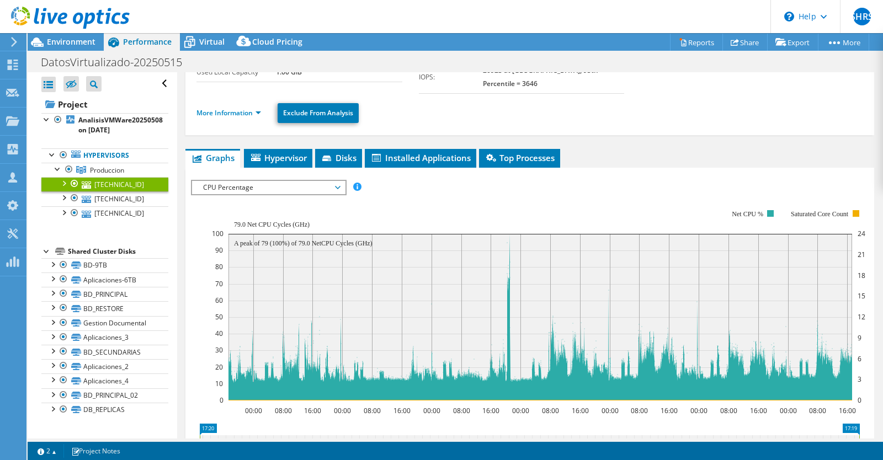
click at [284, 181] on span "CPU Percentage" at bounding box center [268, 187] width 142 height 13
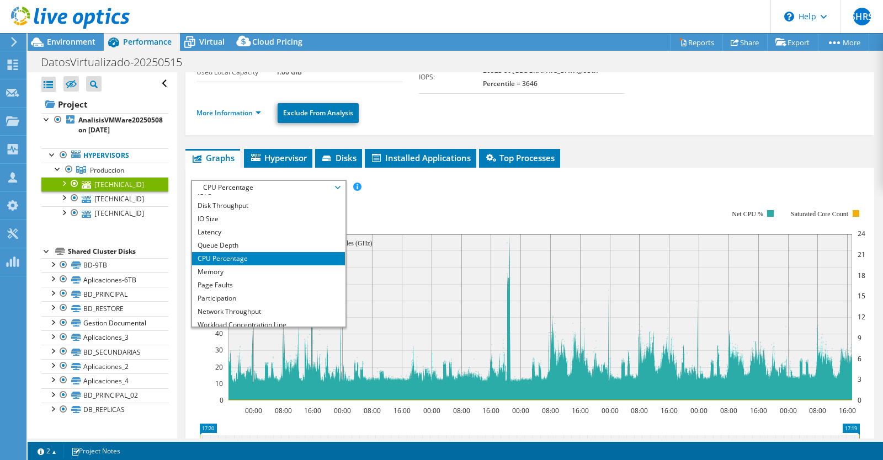
scroll to position [8, 0]
click at [141, 199] on link "[TECHNICAL_ID]" at bounding box center [104, 198] width 127 height 14
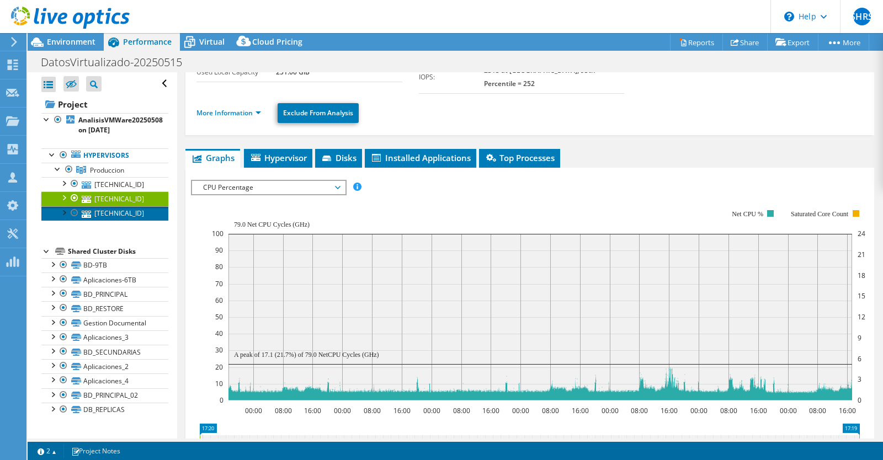
click at [140, 212] on link "[TECHNICAL_ID]" at bounding box center [104, 213] width 127 height 14
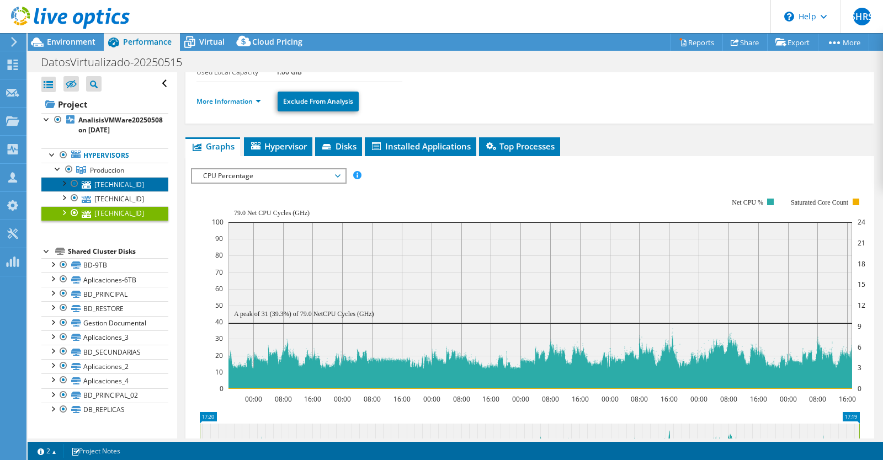
click at [130, 179] on link "[TECHNICAL_ID]" at bounding box center [104, 184] width 127 height 14
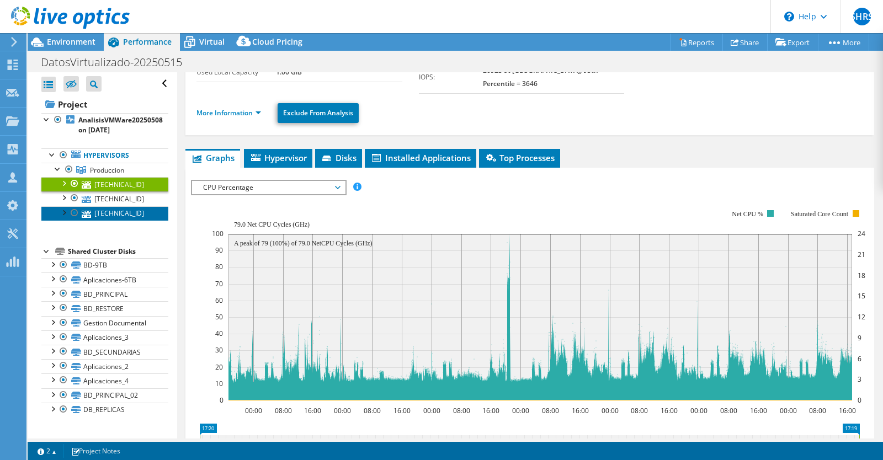
click at [147, 216] on link "[TECHNICAL_ID]" at bounding box center [104, 213] width 127 height 14
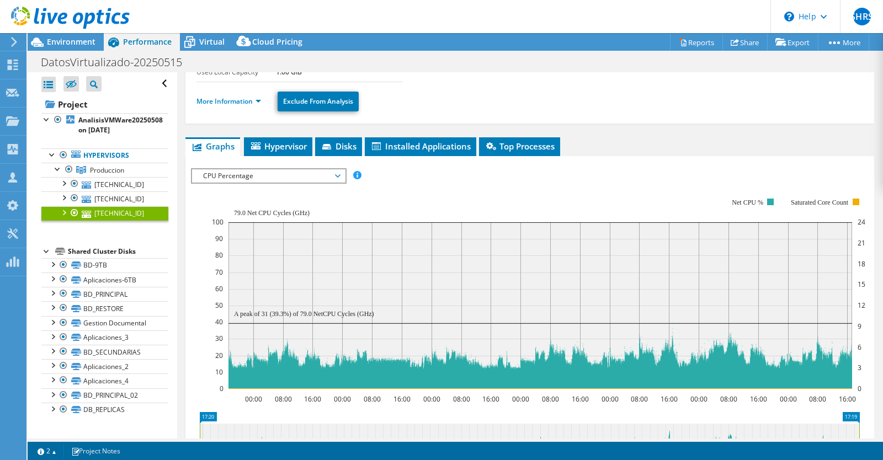
click at [143, 208] on link "[TECHNICAL_ID]" at bounding box center [104, 213] width 127 height 14
click at [131, 184] on link "[TECHNICAL_ID]" at bounding box center [104, 184] width 127 height 14
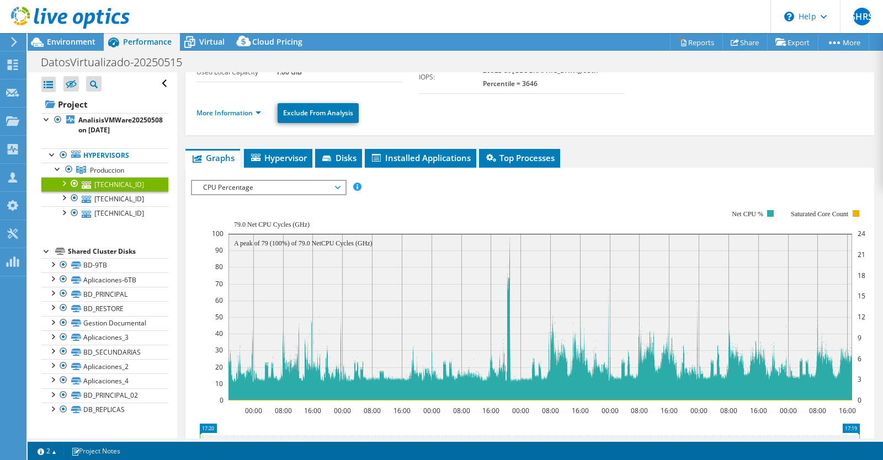
scroll to position [0, 0]
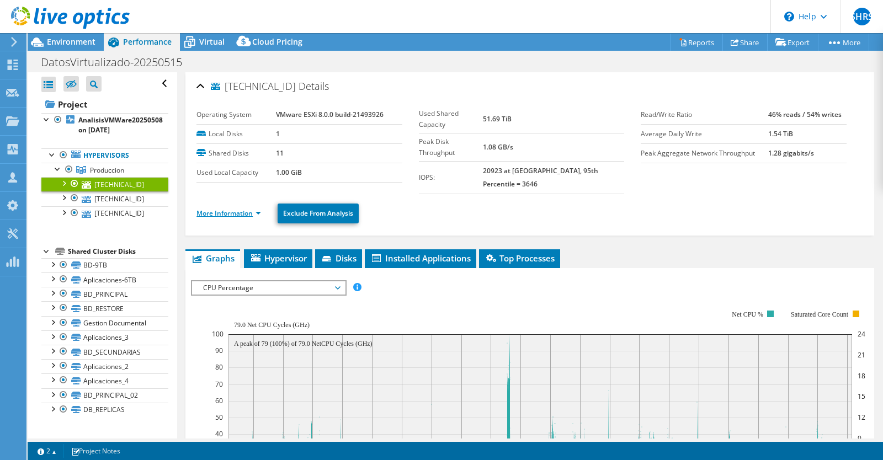
click at [256, 208] on link "More Information" at bounding box center [228, 212] width 65 height 9
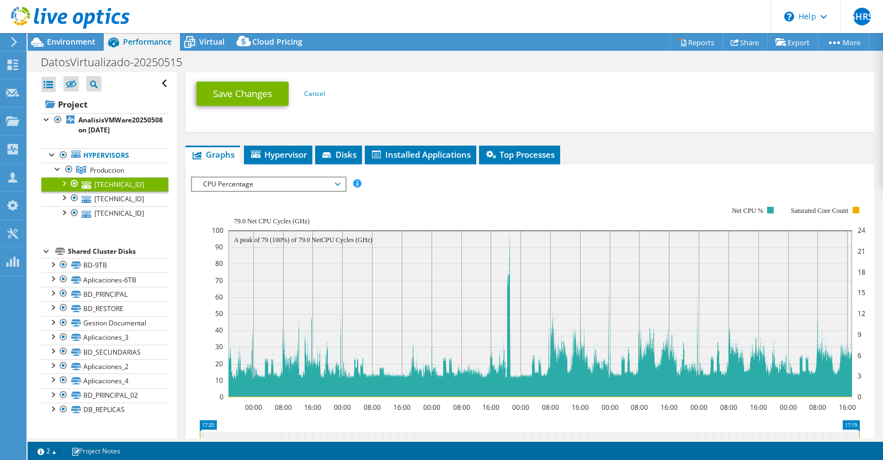
scroll to position [605, 0]
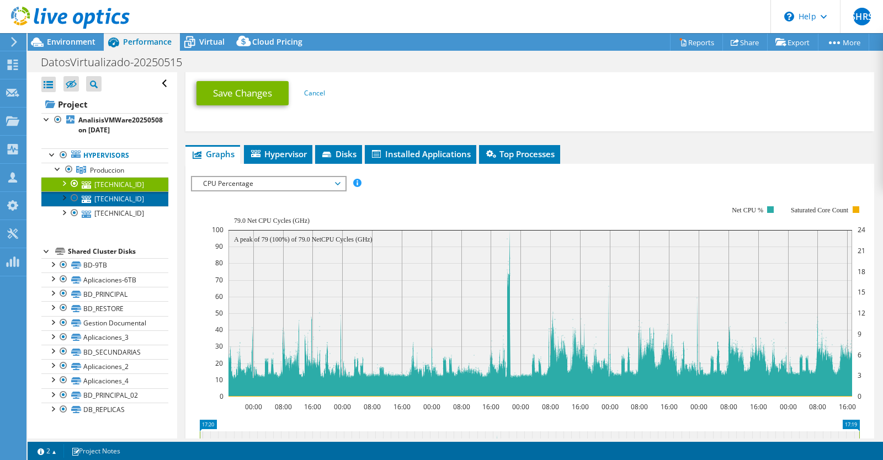
click at [126, 197] on link "[TECHNICAL_ID]" at bounding box center [104, 198] width 127 height 14
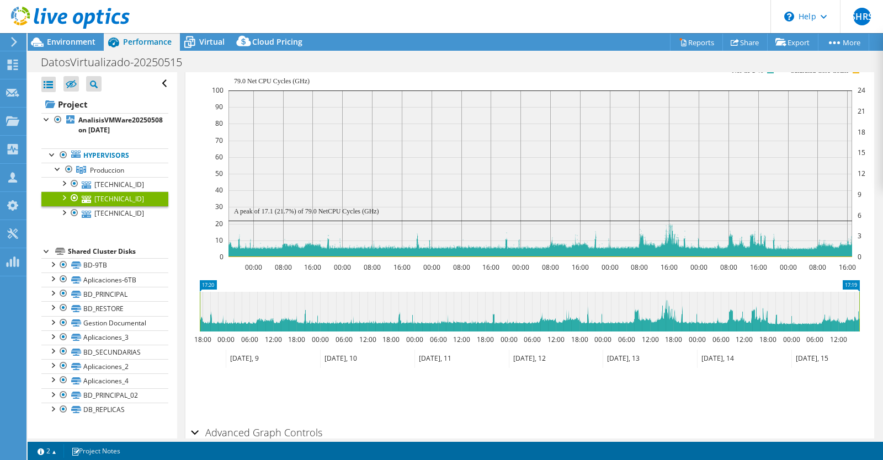
scroll to position [200, 0]
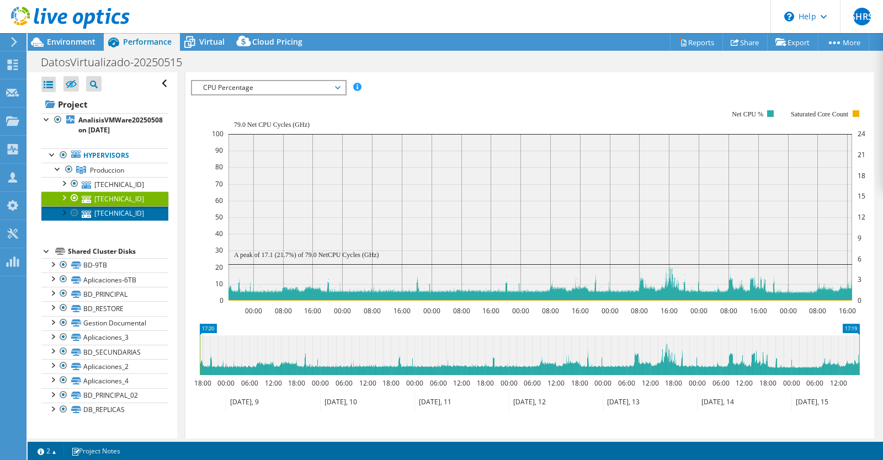
click at [124, 211] on link "[TECHNICAL_ID]" at bounding box center [104, 213] width 127 height 14
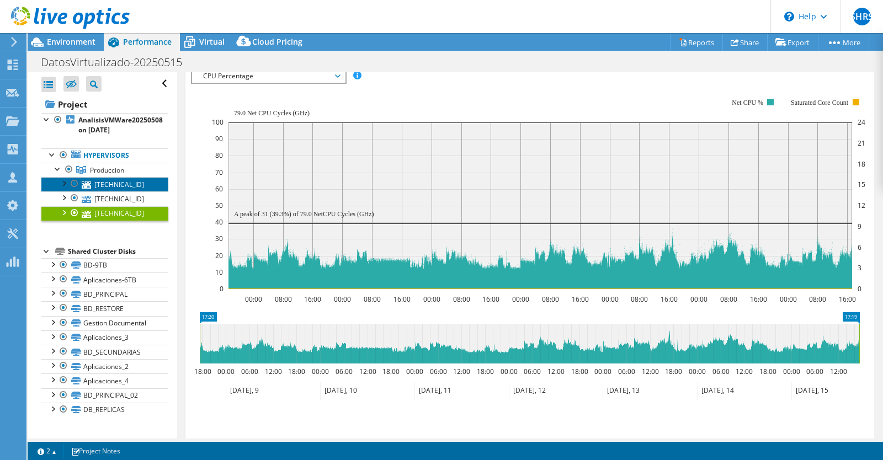
click at [104, 185] on link "[TECHNICAL_ID]" at bounding box center [104, 184] width 127 height 14
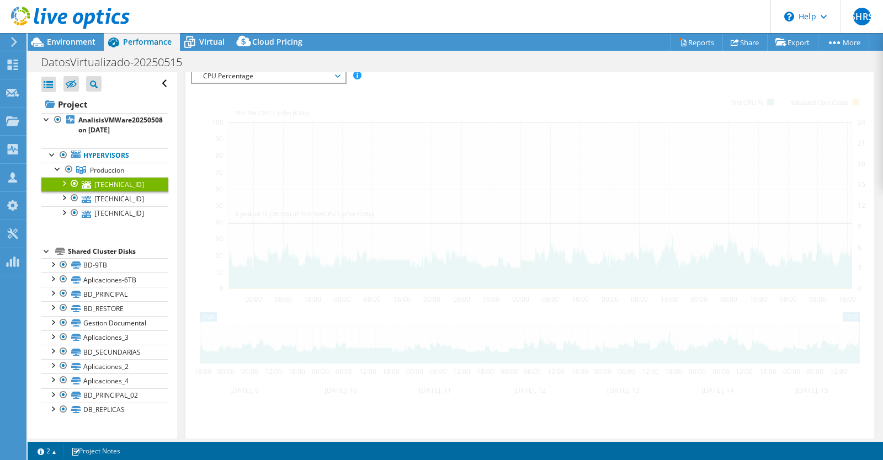
click at [104, 185] on link "[TECHNICAL_ID]" at bounding box center [104, 184] width 127 height 14
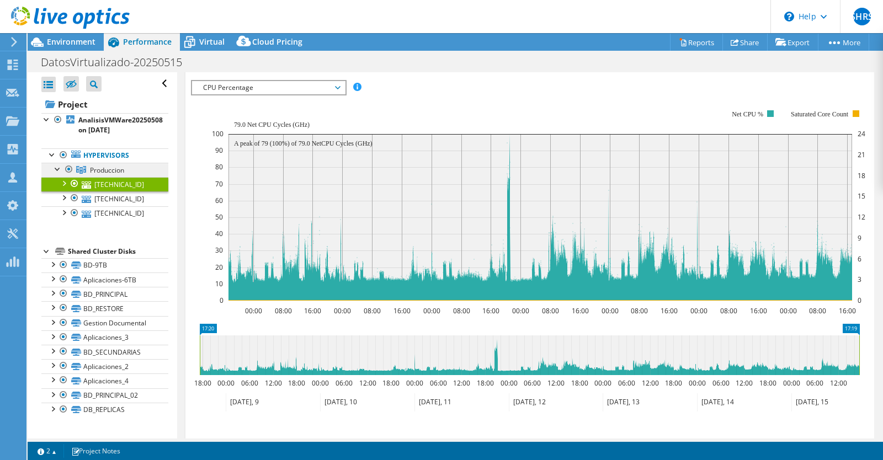
click at [115, 170] on span "Produccion" at bounding box center [107, 169] width 34 height 9
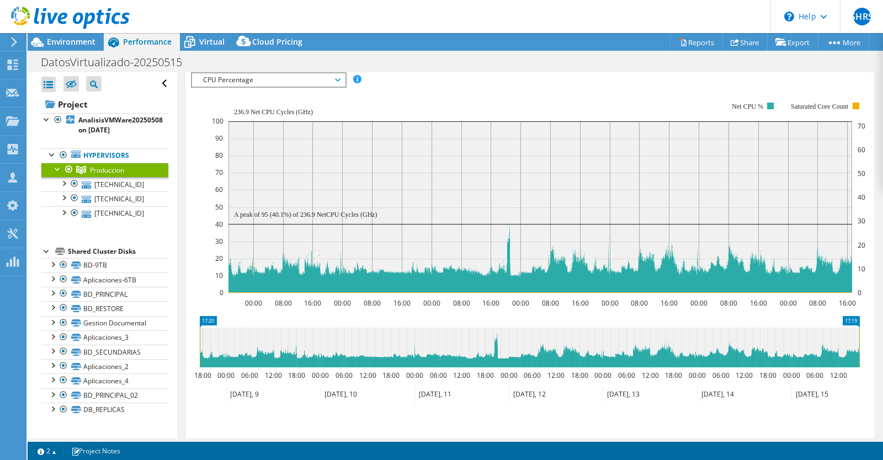
scroll to position [192, 0]
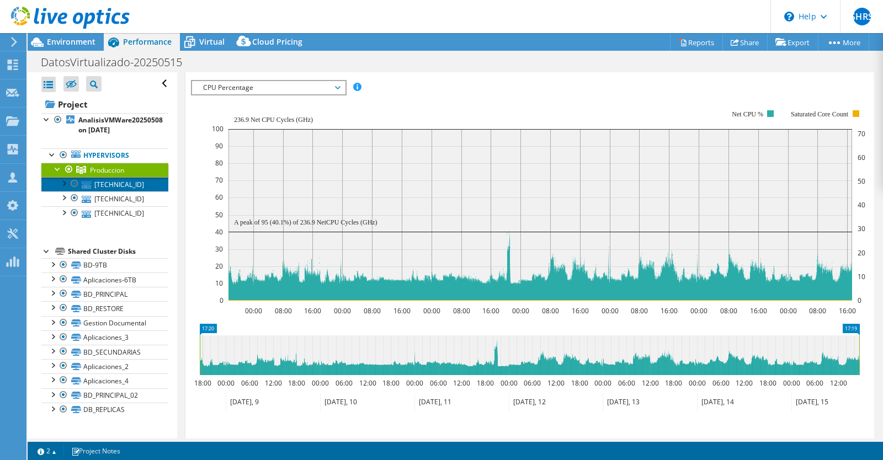
click at [103, 180] on link "[TECHNICAL_ID]" at bounding box center [104, 184] width 127 height 14
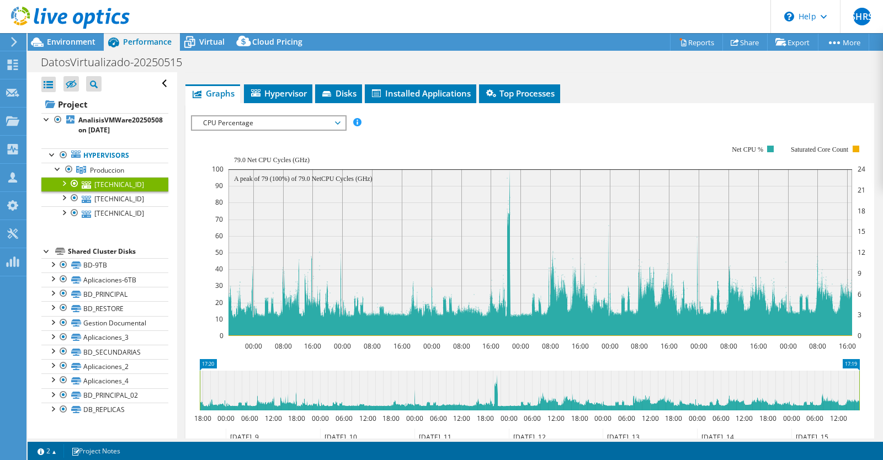
scroll to position [163, 0]
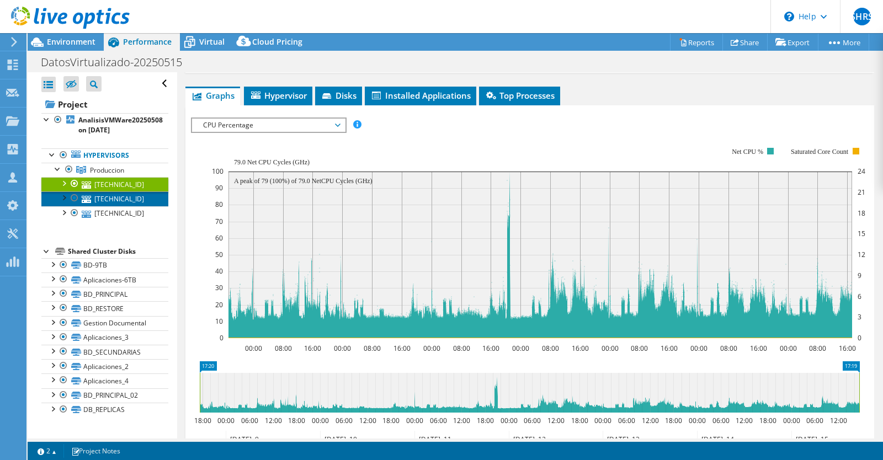
click at [146, 199] on link "[TECHNICAL_ID]" at bounding box center [104, 198] width 127 height 14
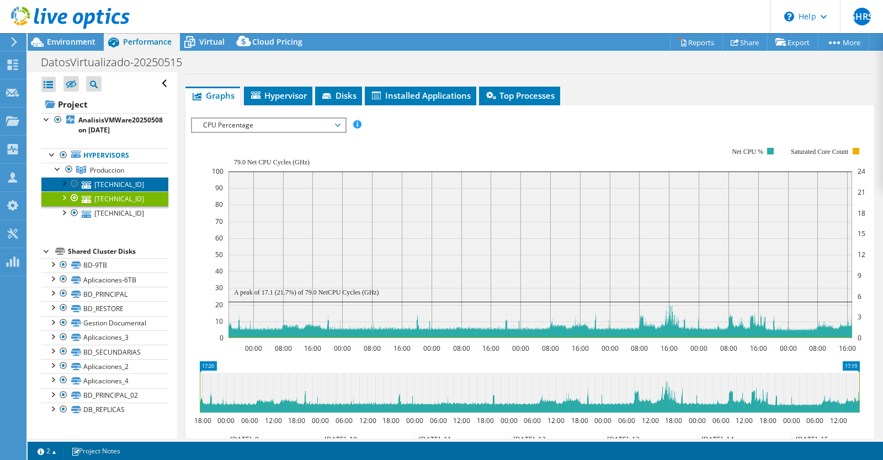
click at [121, 179] on link "[TECHNICAL_ID]" at bounding box center [104, 184] width 127 height 14
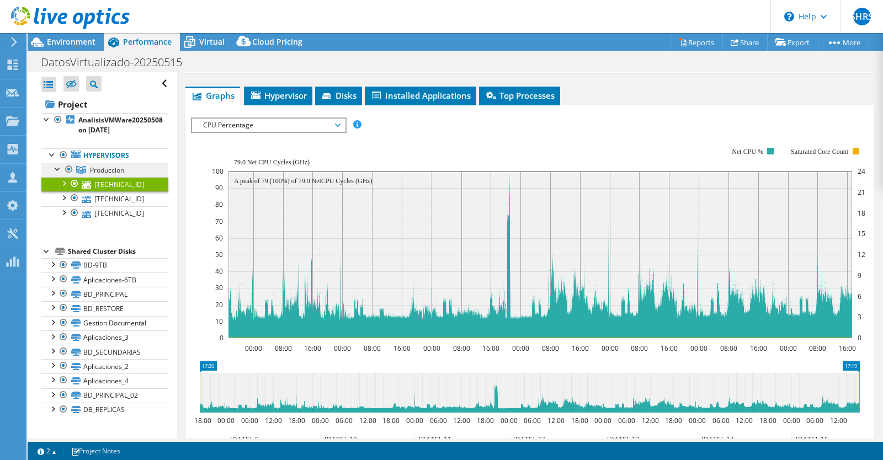
click at [127, 173] on link "Produccion" at bounding box center [104, 170] width 127 height 14
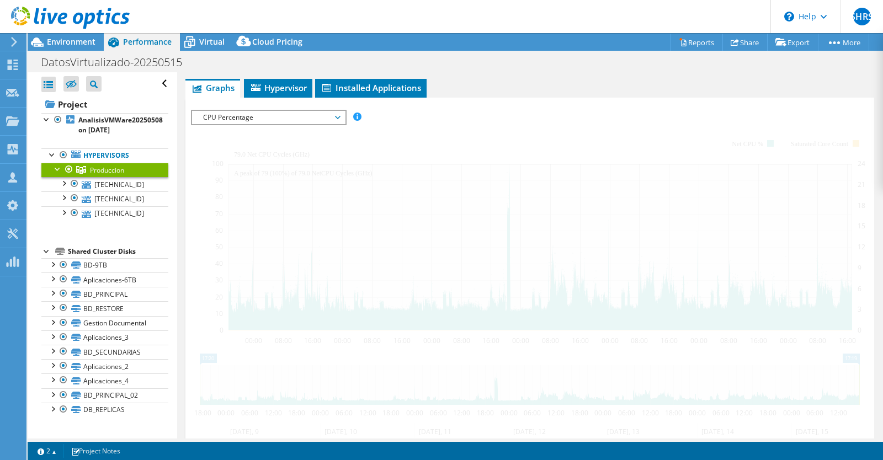
scroll to position [0, 0]
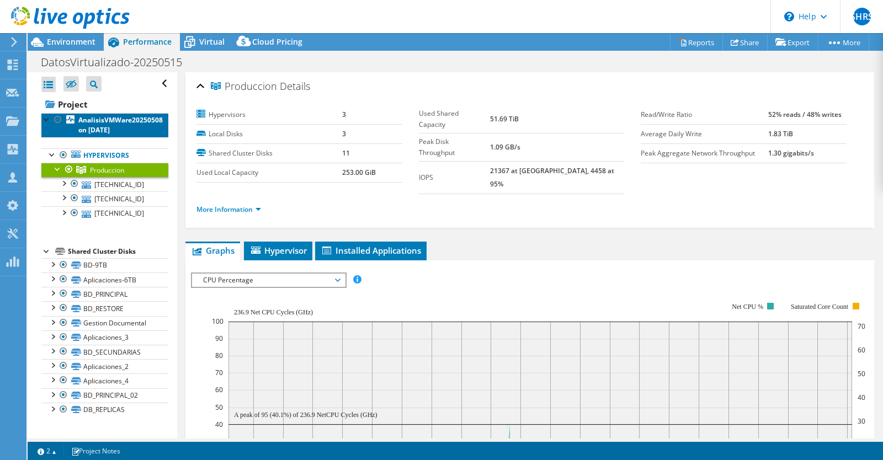
click at [113, 120] on b "AnalisisVMWare20250508 on [DATE]" at bounding box center [120, 124] width 84 height 19
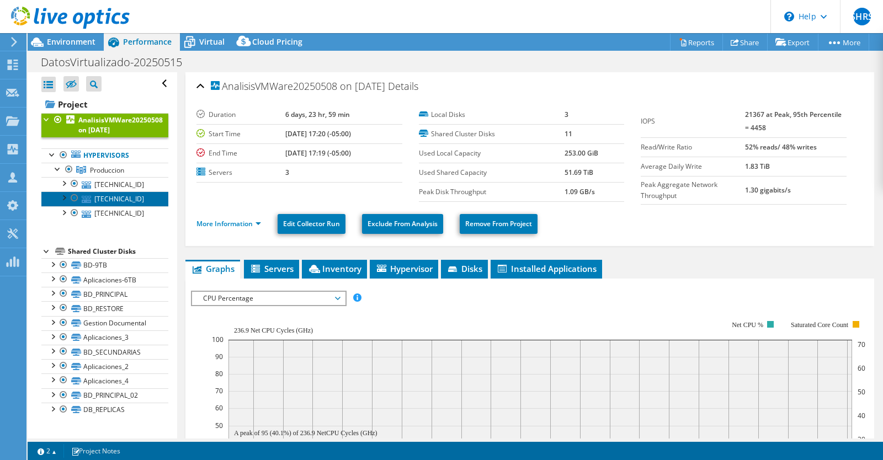
click at [140, 196] on link "[TECHNICAL_ID]" at bounding box center [104, 198] width 127 height 14
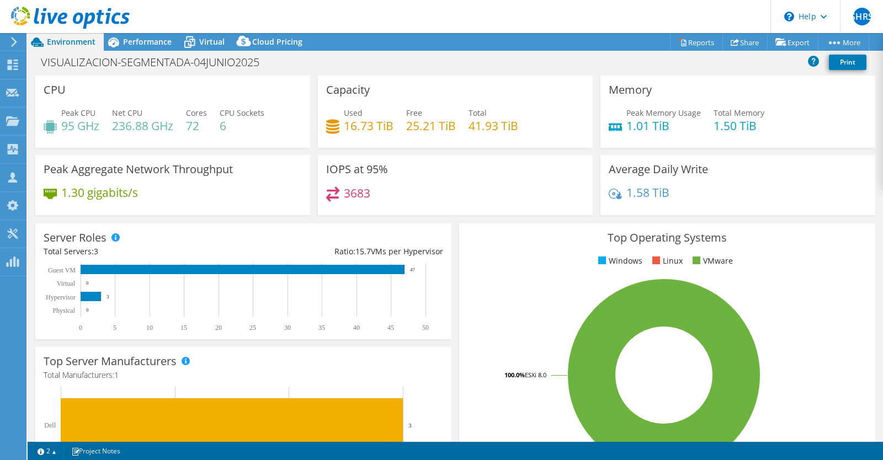
select select "USD"
click at [140, 35] on div "Performance" at bounding box center [142, 42] width 76 height 18
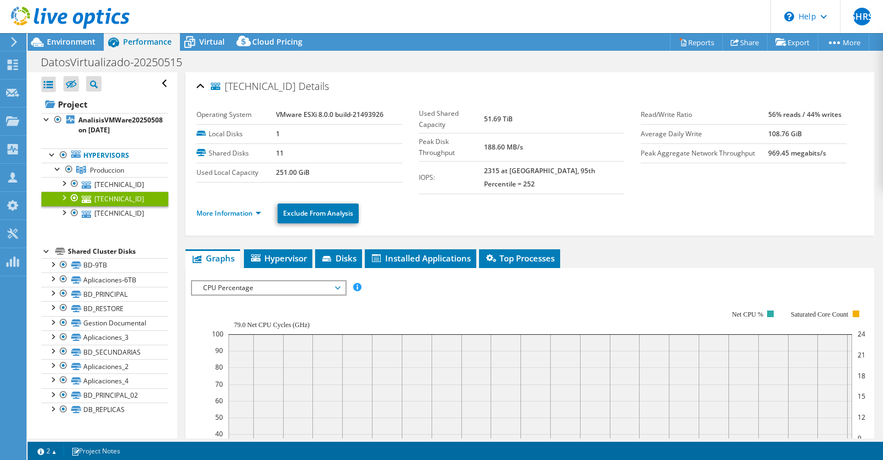
select select "USD"
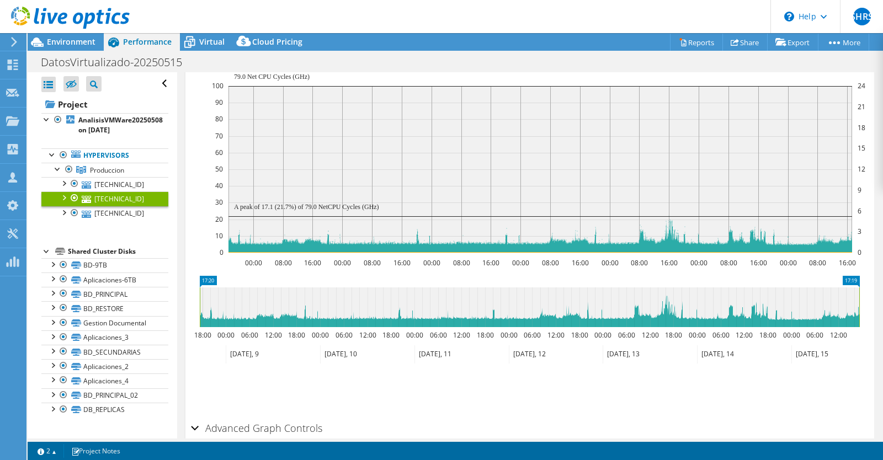
scroll to position [264, 0]
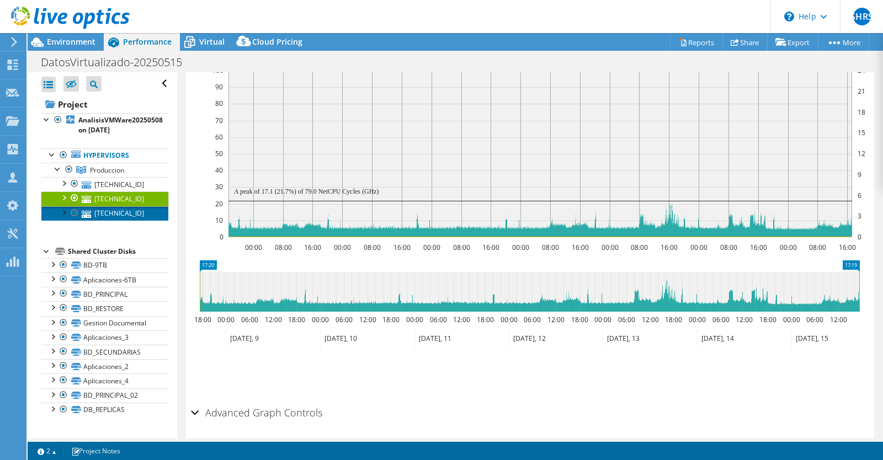
click at [122, 209] on link "[TECHNICAL_ID]" at bounding box center [104, 213] width 127 height 14
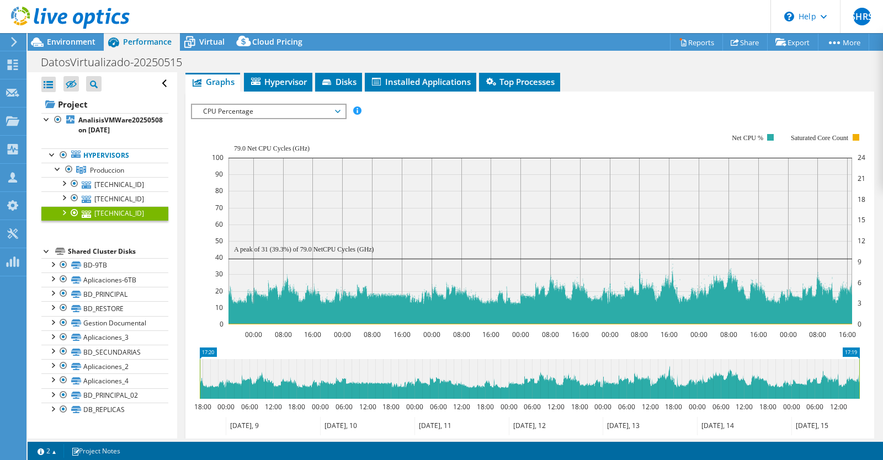
scroll to position [165, 0]
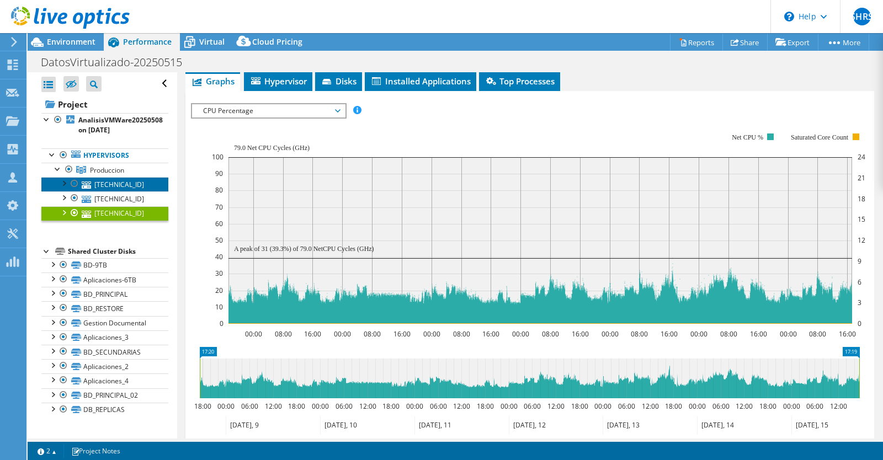
click at [148, 184] on link "[TECHNICAL_ID]" at bounding box center [104, 184] width 127 height 14
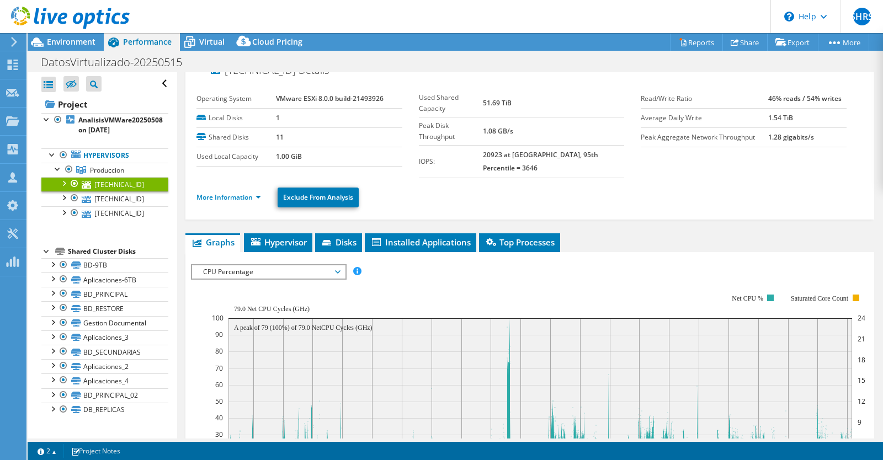
scroll to position [15, 0]
click at [264, 266] on span "CPU Percentage" at bounding box center [268, 272] width 142 height 13
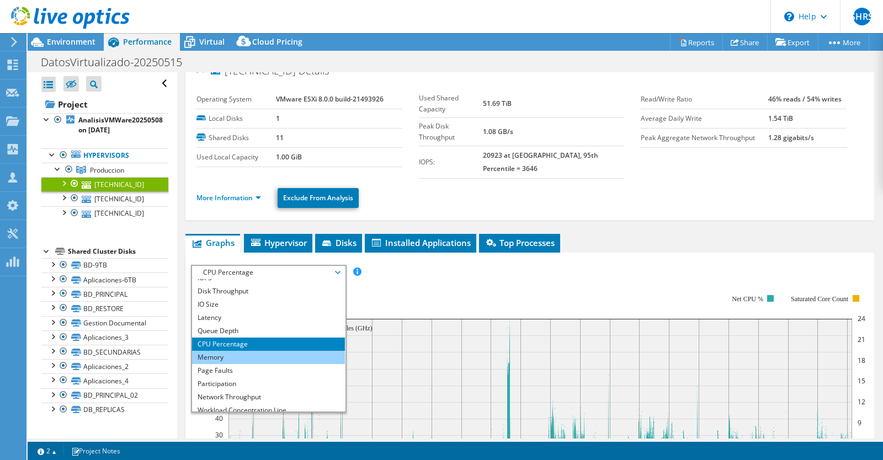
click at [226, 351] on li "Memory" at bounding box center [268, 357] width 153 height 13
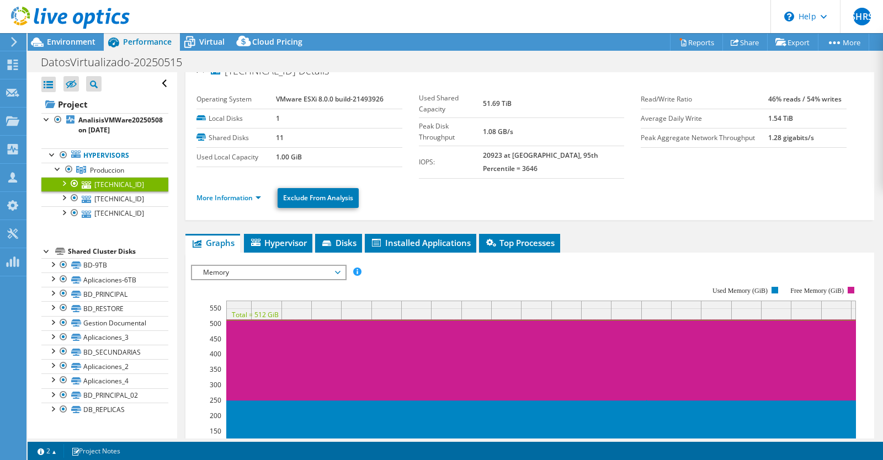
scroll to position [0, 0]
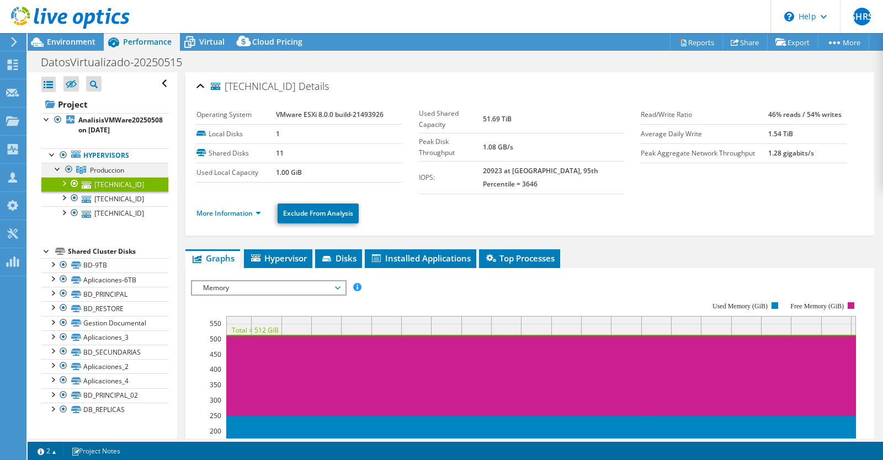
click at [136, 168] on link "Produccion" at bounding box center [104, 170] width 127 height 14
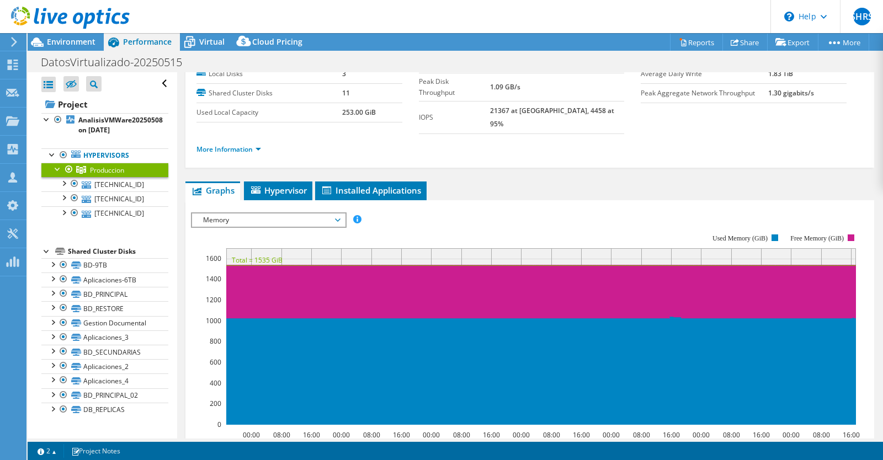
scroll to position [60, 0]
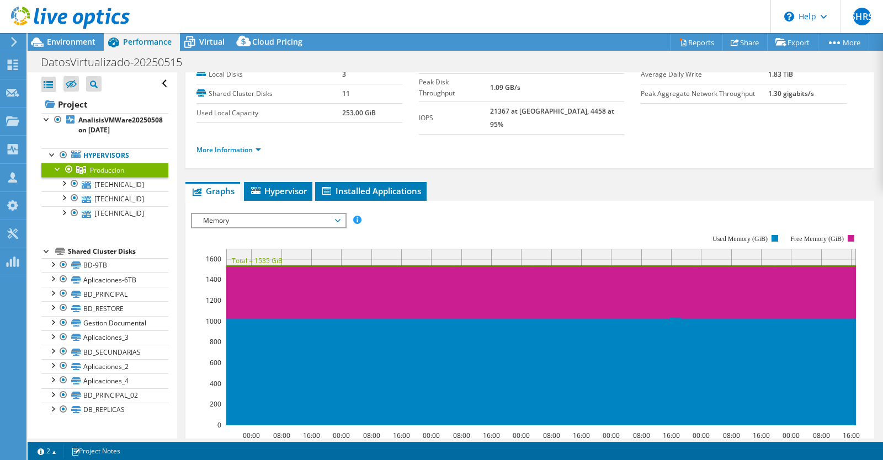
click at [626, 201] on div "IOPS Disk Throughput IO Size Latency Queue Depth CPU Percentage Memory Page Fau…" at bounding box center [529, 395] width 677 height 389
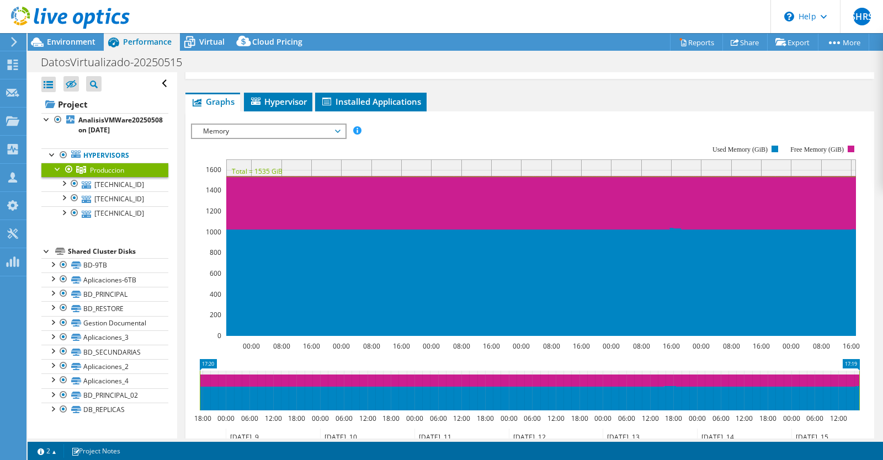
scroll to position [149, 0]
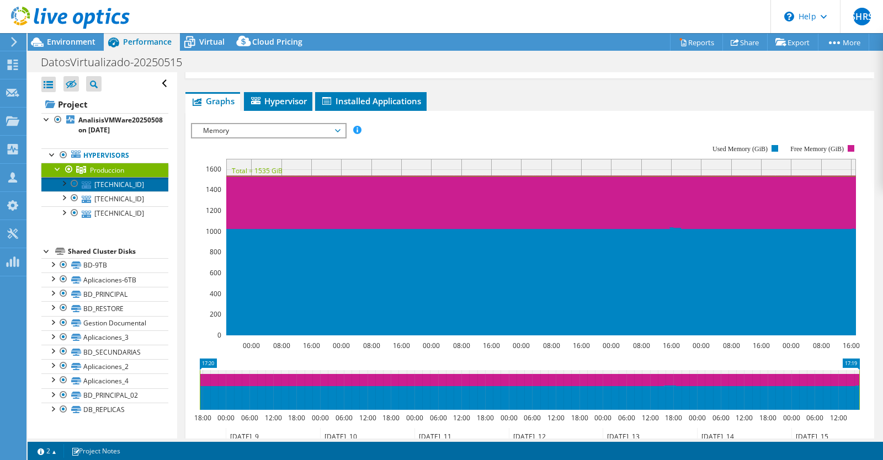
click at [122, 185] on link "[TECHNICAL_ID]" at bounding box center [104, 184] width 127 height 14
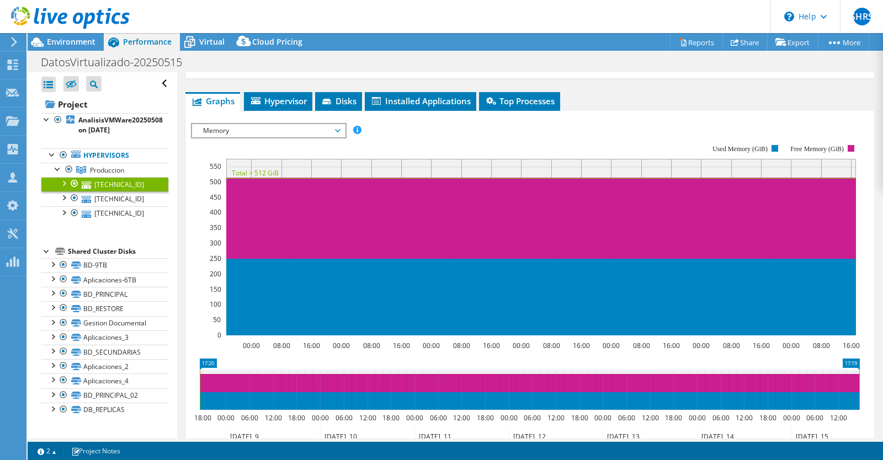
scroll to position [157, 0]
click at [120, 202] on link "[TECHNICAL_ID]" at bounding box center [104, 198] width 127 height 14
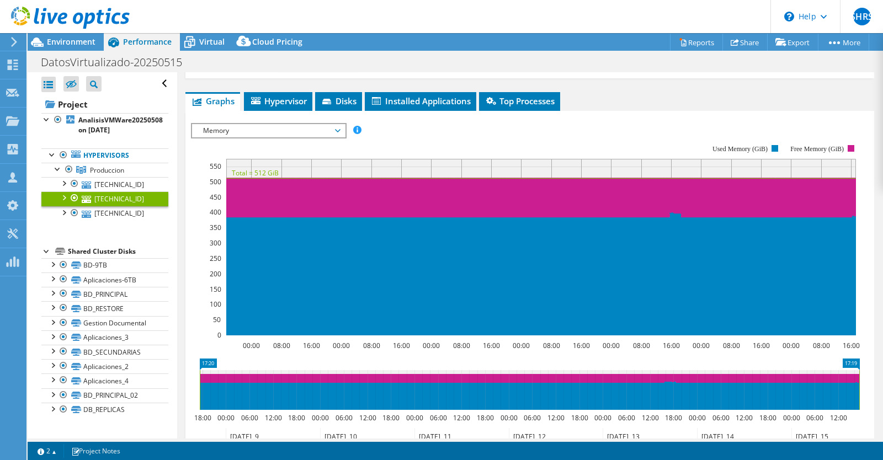
click at [388, 392] on icon at bounding box center [529, 390] width 659 height 40
click at [520, 385] on icon at bounding box center [529, 390] width 659 height 40
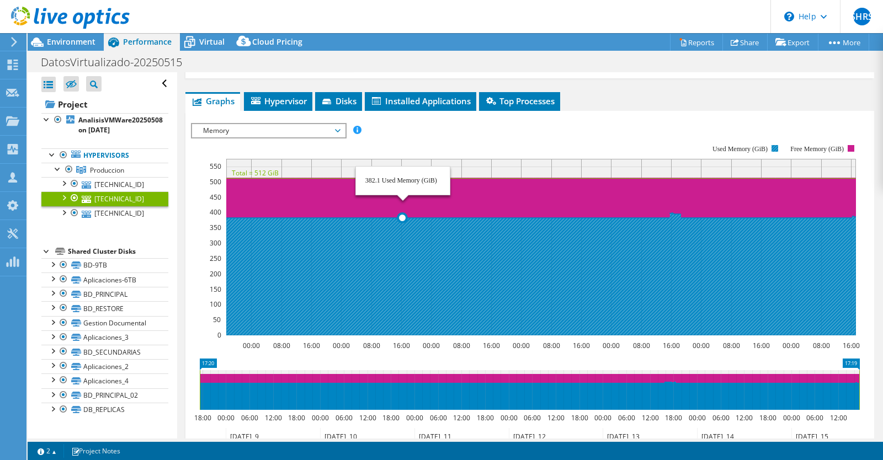
click at [397, 313] on icon at bounding box center [540, 274] width 629 height 122
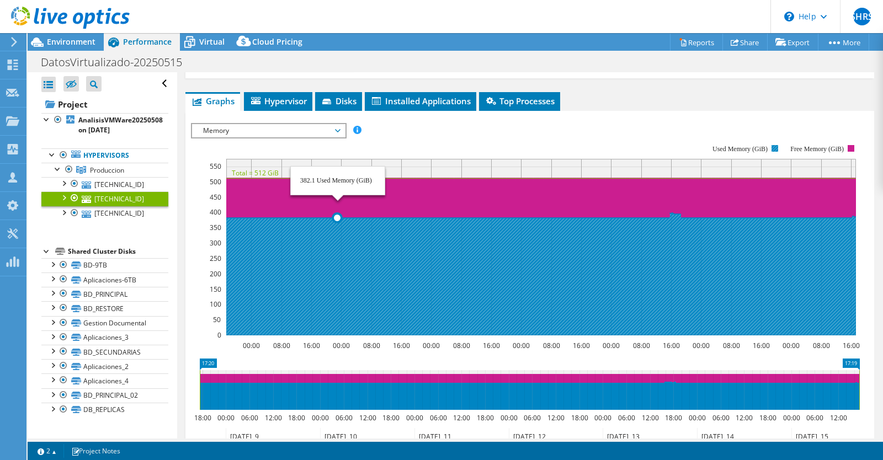
click at [338, 306] on icon at bounding box center [540, 274] width 629 height 122
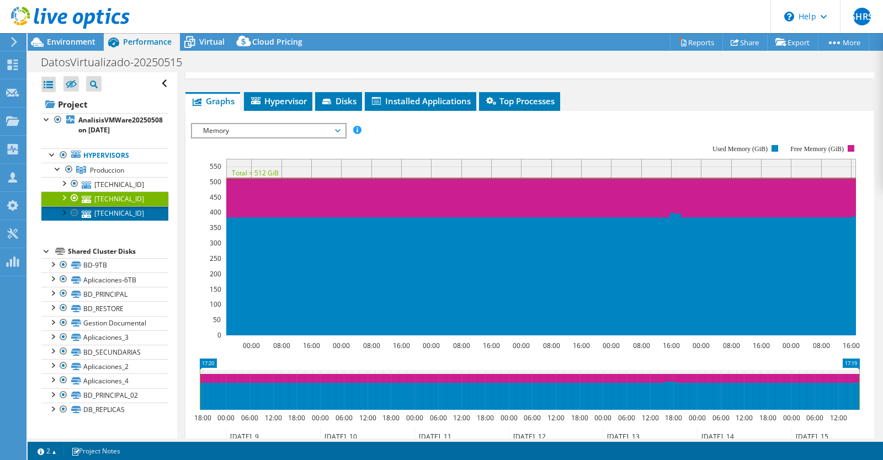
click at [113, 213] on link "[TECHNICAL_ID]" at bounding box center [104, 213] width 127 height 14
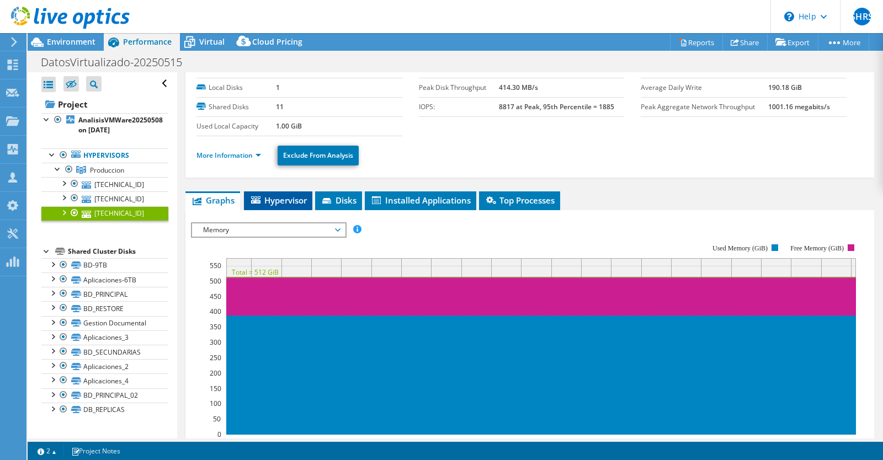
scroll to position [45, 0]
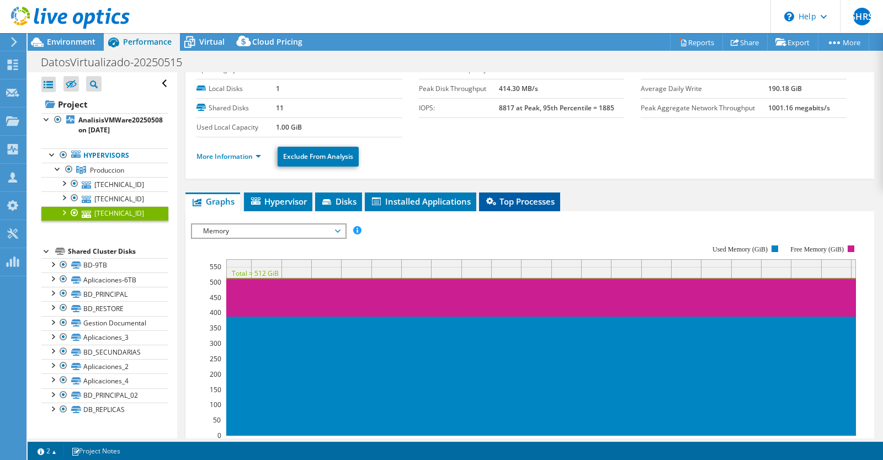
click at [489, 202] on icon at bounding box center [491, 201] width 10 height 8
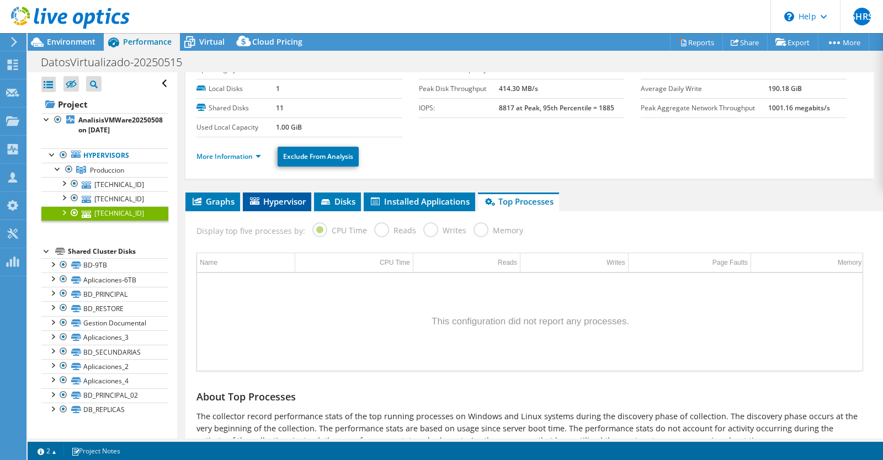
click at [292, 196] on span "Hypervisor" at bounding box center [276, 201] width 57 height 11
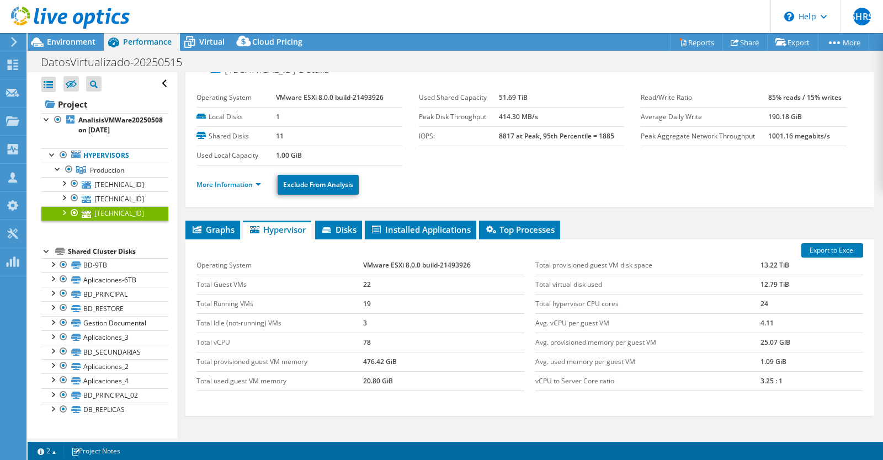
scroll to position [17, 0]
click at [112, 170] on span "Produccion" at bounding box center [107, 169] width 34 height 9
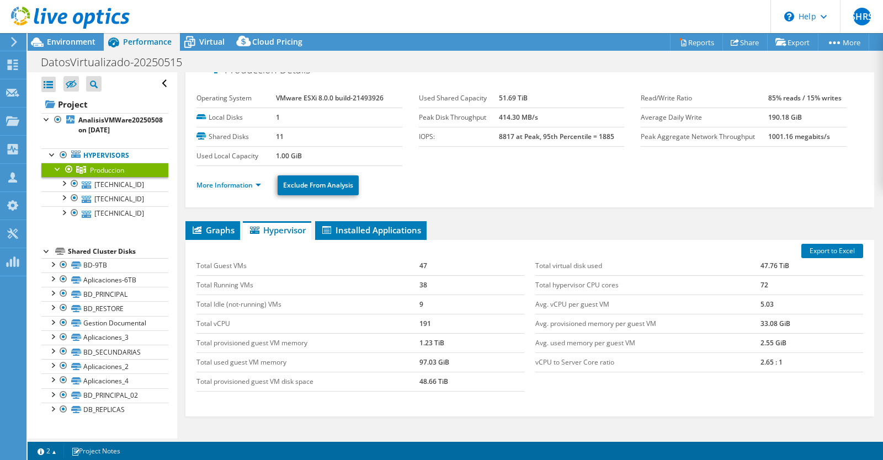
scroll to position [0, 0]
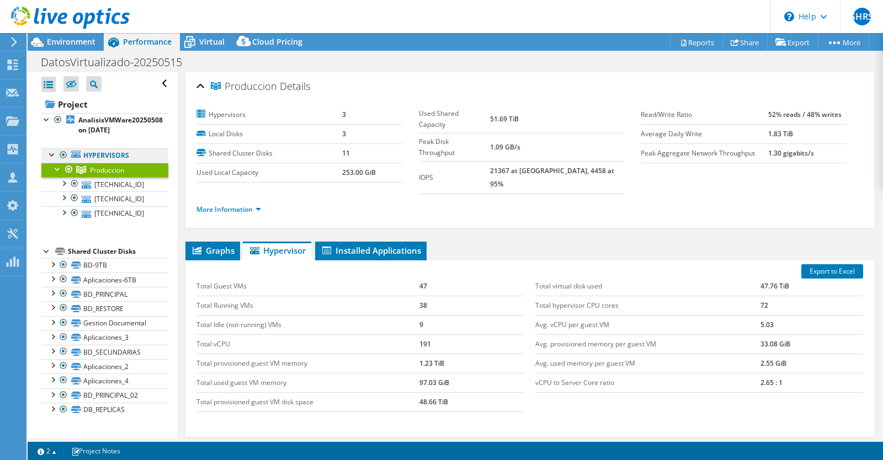
click at [120, 152] on link "Hypervisors" at bounding box center [104, 155] width 127 height 14
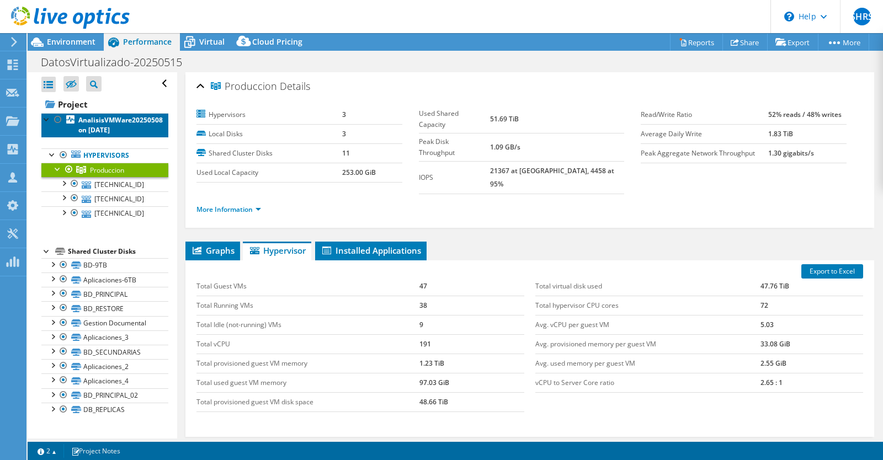
click at [112, 131] on b "AnalisisVMWare20250508 on [DATE]" at bounding box center [120, 124] width 84 height 19
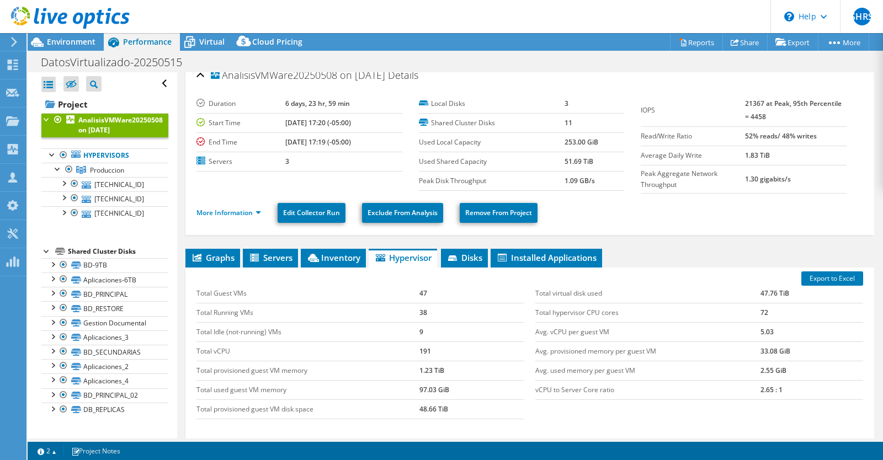
scroll to position [9, 0]
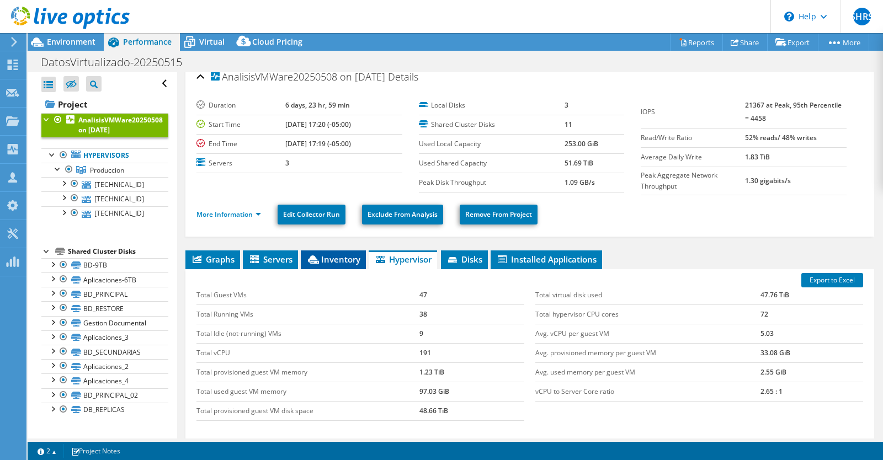
click at [343, 259] on span "Inventory" at bounding box center [333, 259] width 54 height 11
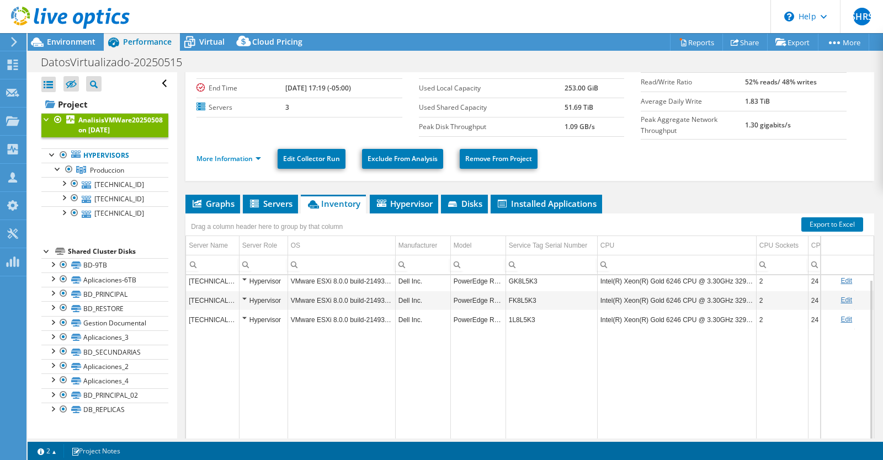
scroll to position [66, 0]
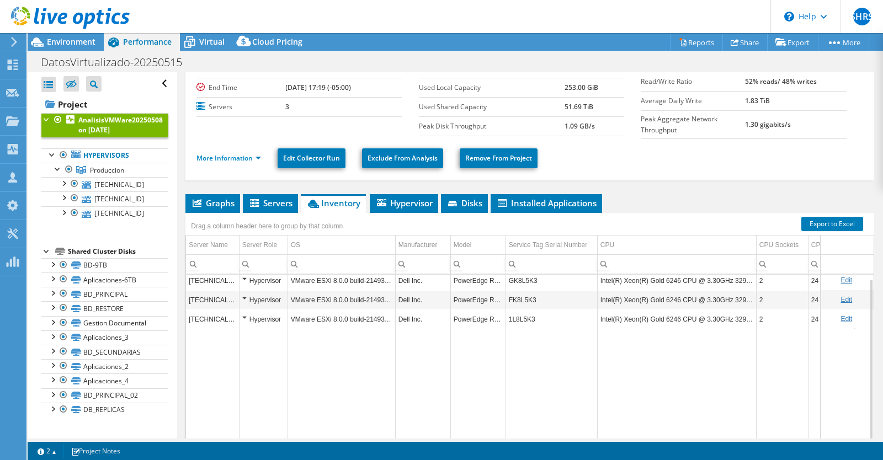
click at [380, 279] on td "VMware ESXi 8.0.0 build-21493926" at bounding box center [341, 280] width 108 height 19
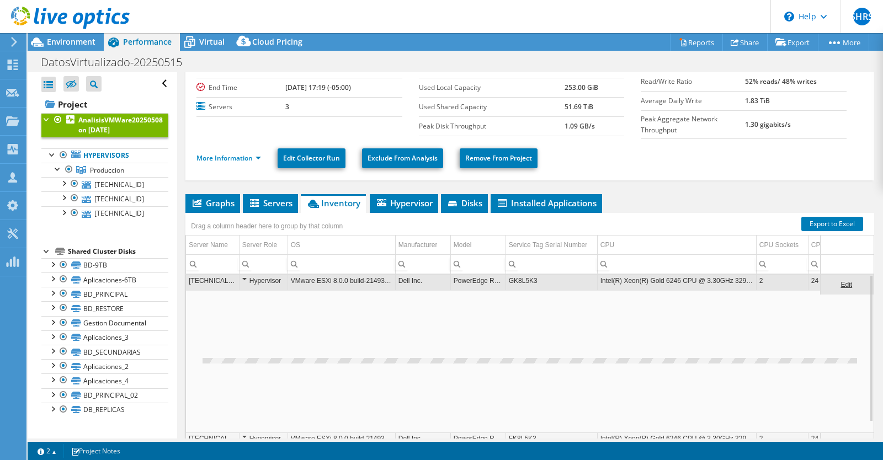
scroll to position [0, 0]
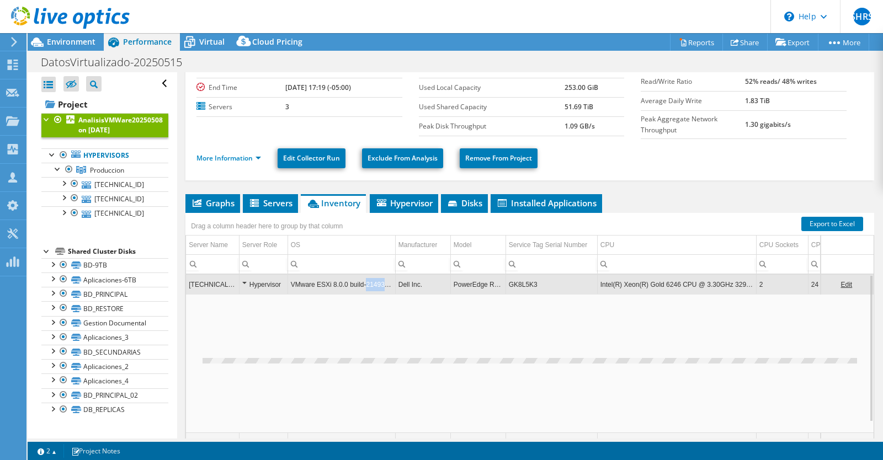
click at [380, 279] on td "VMware ESXi 8.0.0 build-21493926" at bounding box center [341, 284] width 108 height 19
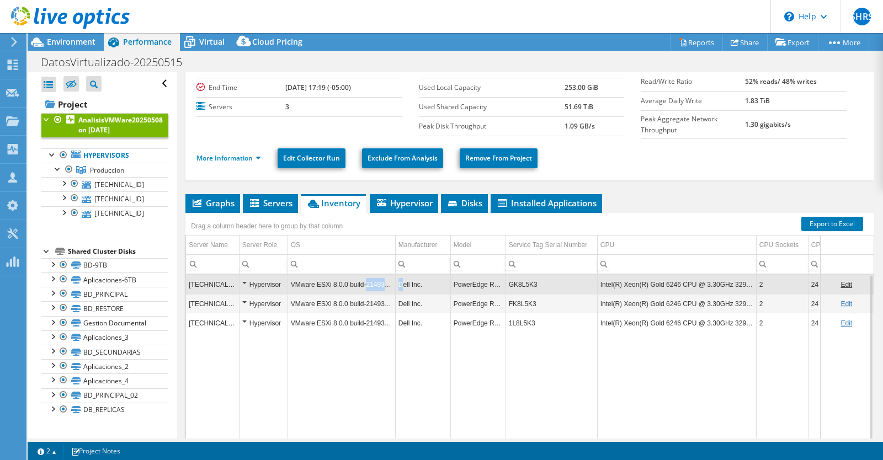
drag, startPoint x: 365, startPoint y: 281, endPoint x: 402, endPoint y: 288, distance: 37.6
click at [402, 289] on tr "[TECHNICAL_ID] Hypervisor VMware ESXi 8.0.0 build-21493926 Dell Inc. PowerEdge …" at bounding box center [598, 284] width 825 height 19
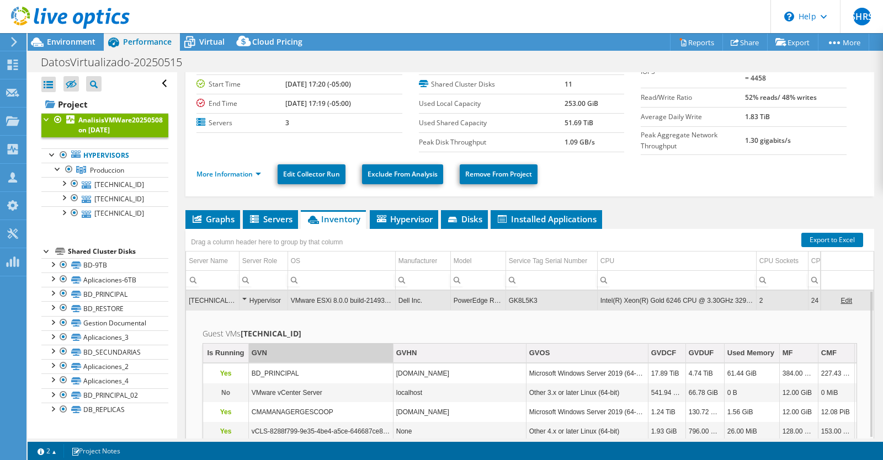
scroll to position [38, 0]
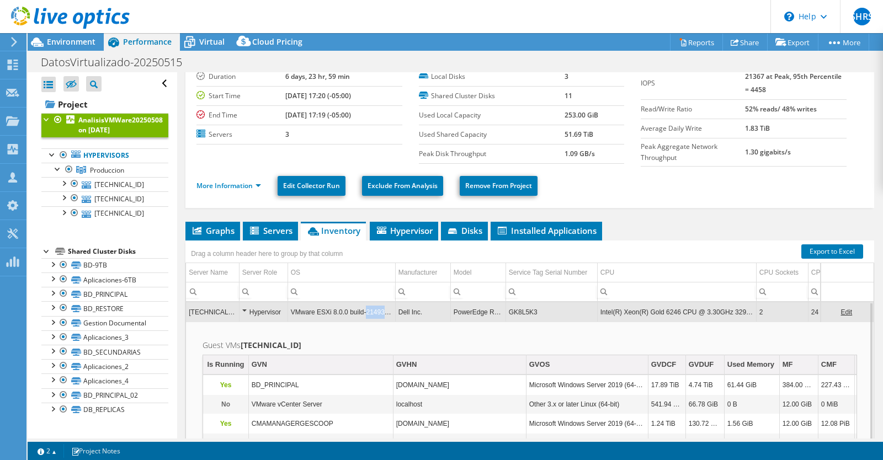
drag, startPoint x: 363, startPoint y: 312, endPoint x: 392, endPoint y: 313, distance: 29.3
click at [392, 314] on td "VMware ESXi 8.0.0 build-21493926" at bounding box center [341, 311] width 108 height 19
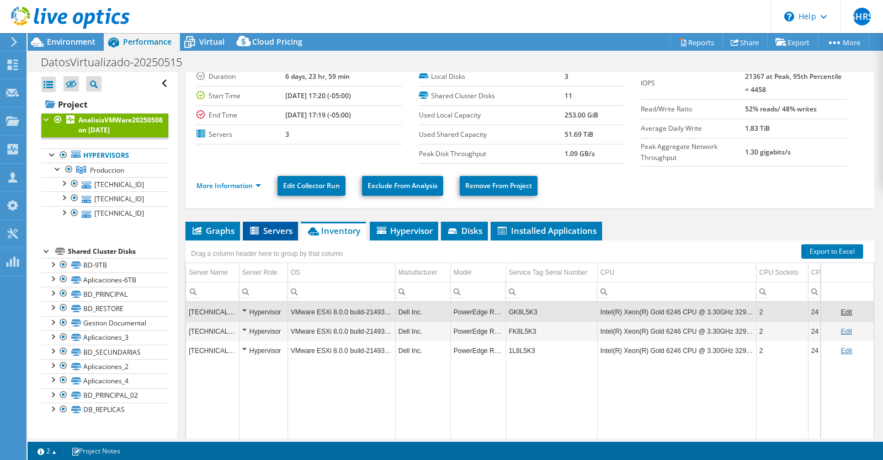
click at [258, 229] on icon at bounding box center [254, 231] width 9 height 8
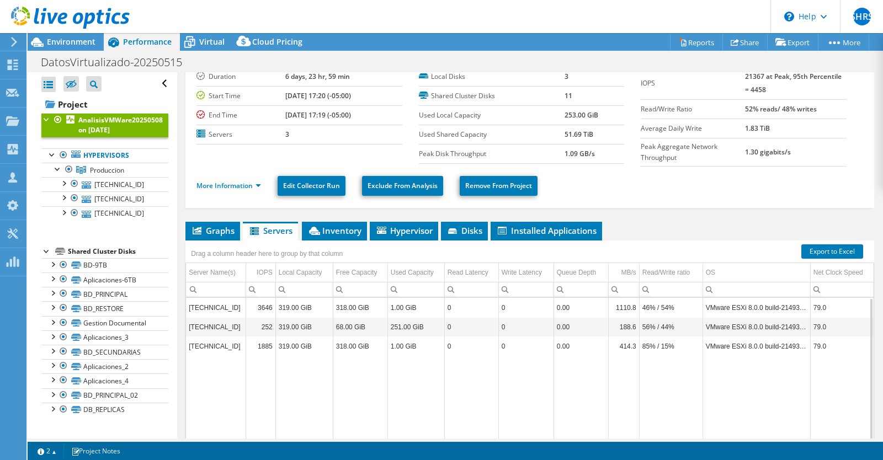
scroll to position [0, 0]
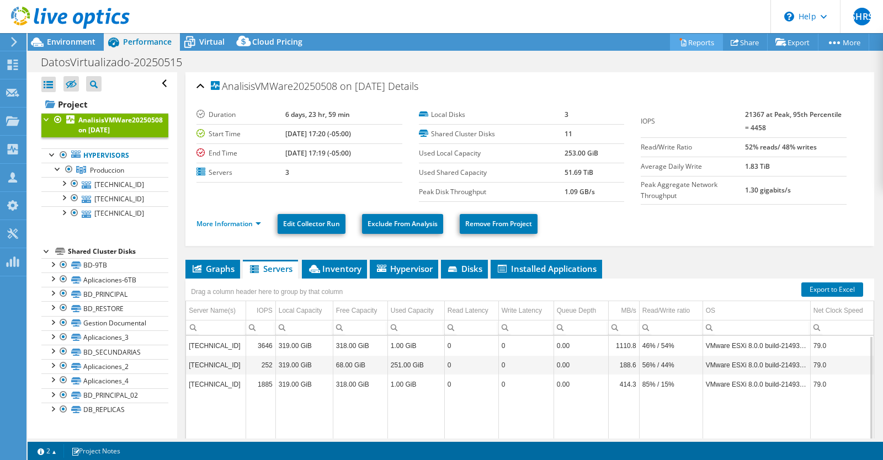
click at [696, 42] on link "Reports" at bounding box center [696, 42] width 53 height 17
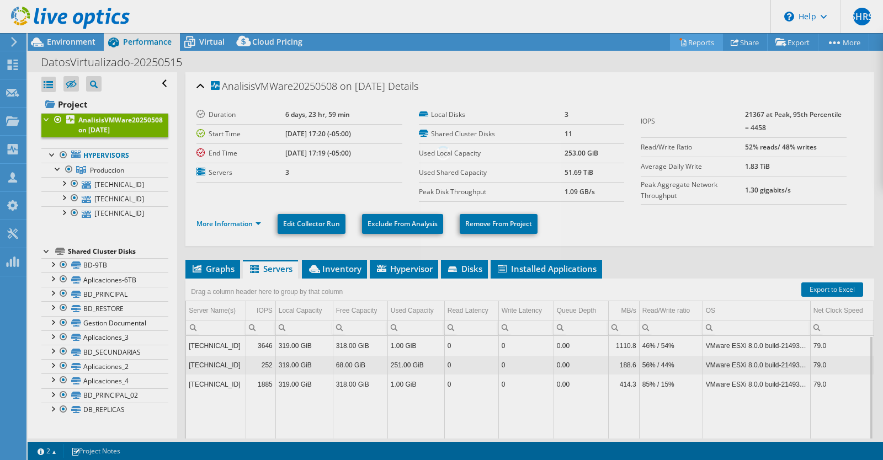
click at [696, 42] on div at bounding box center [441, 230] width 883 height 460
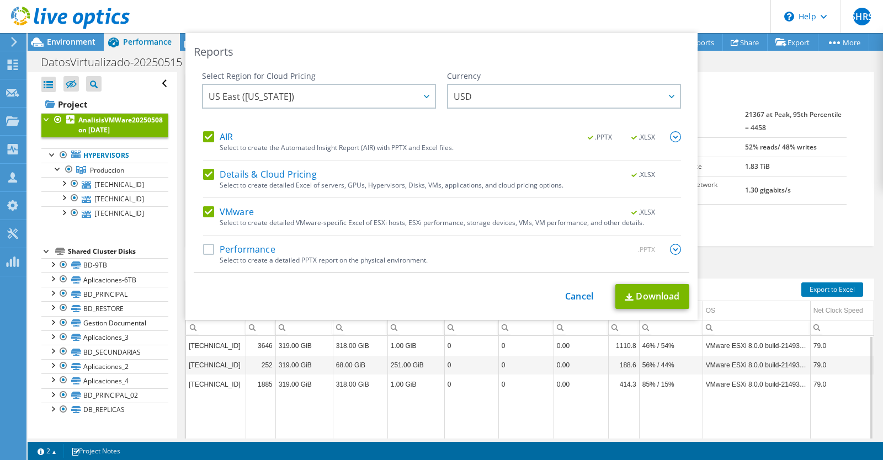
click at [675, 135] on img at bounding box center [675, 136] width 11 height 11
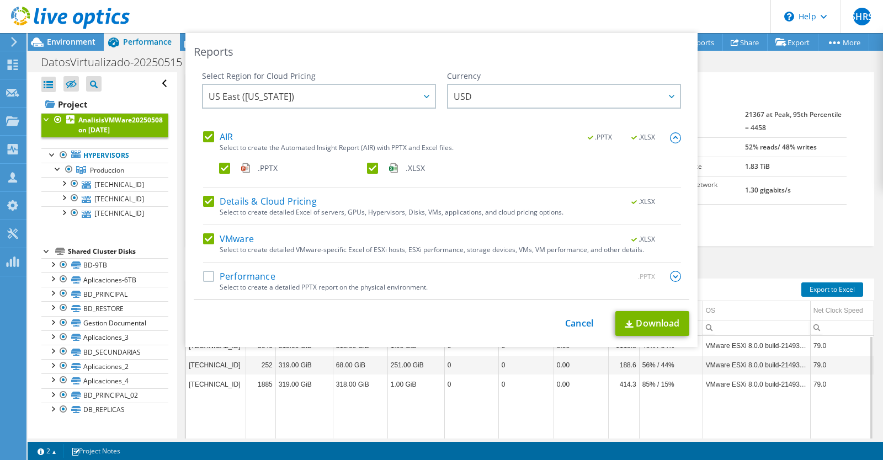
click at [675, 135] on img at bounding box center [675, 137] width 11 height 11
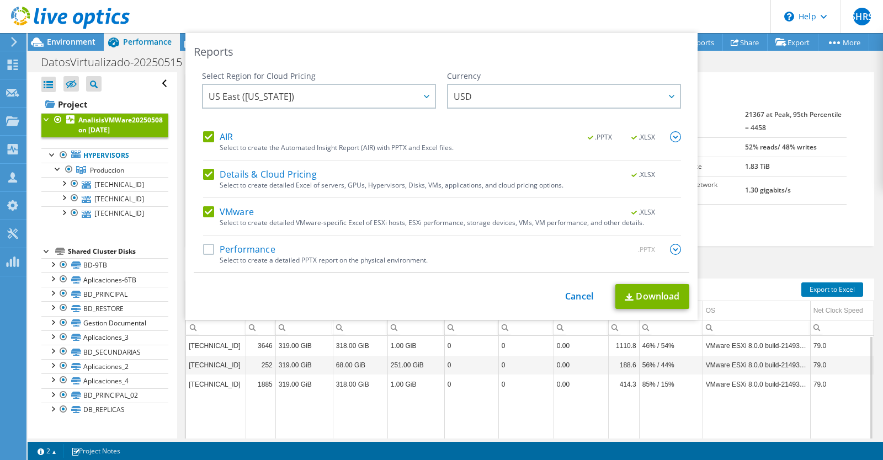
click at [677, 246] on img at bounding box center [675, 249] width 11 height 11
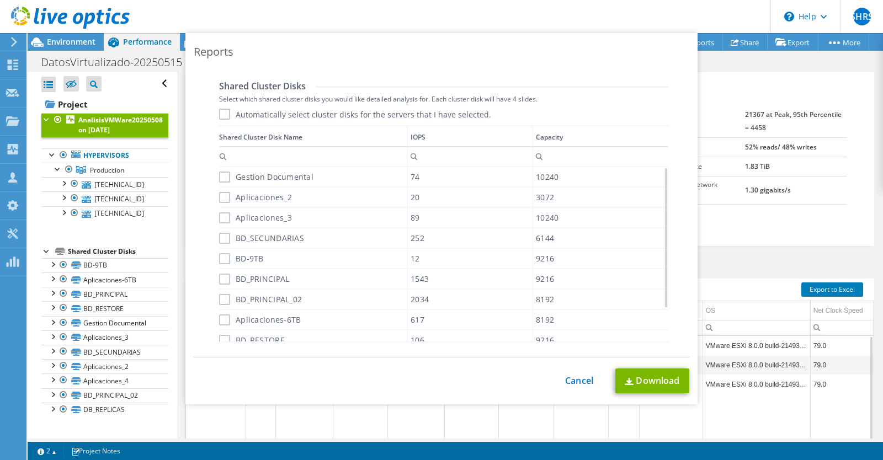
scroll to position [652, 0]
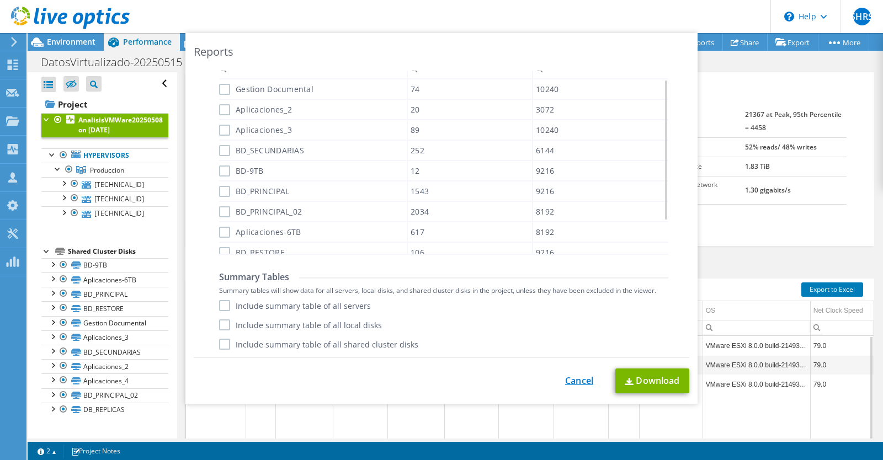
click at [590, 377] on link "Cancel" at bounding box center [579, 381] width 28 height 10
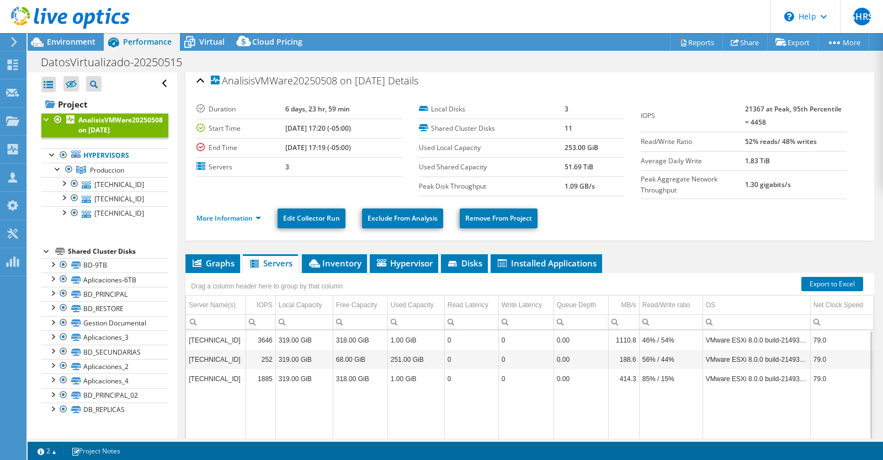
scroll to position [0, 0]
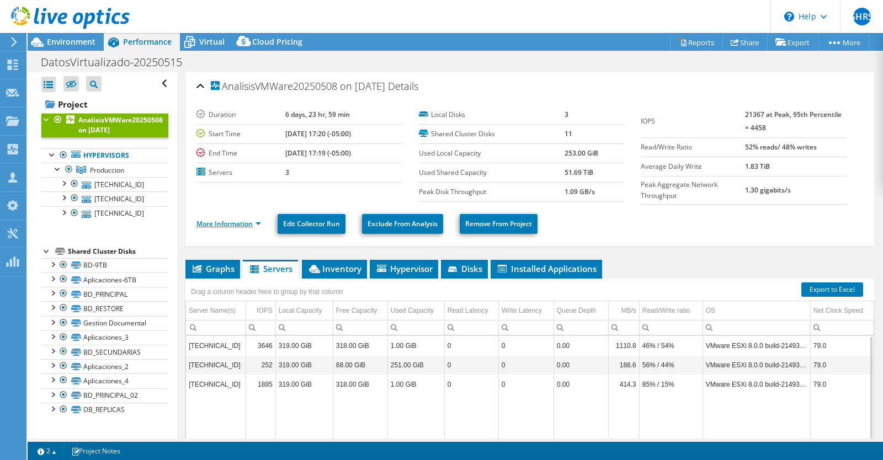
click at [253, 222] on link "More Information" at bounding box center [228, 223] width 65 height 9
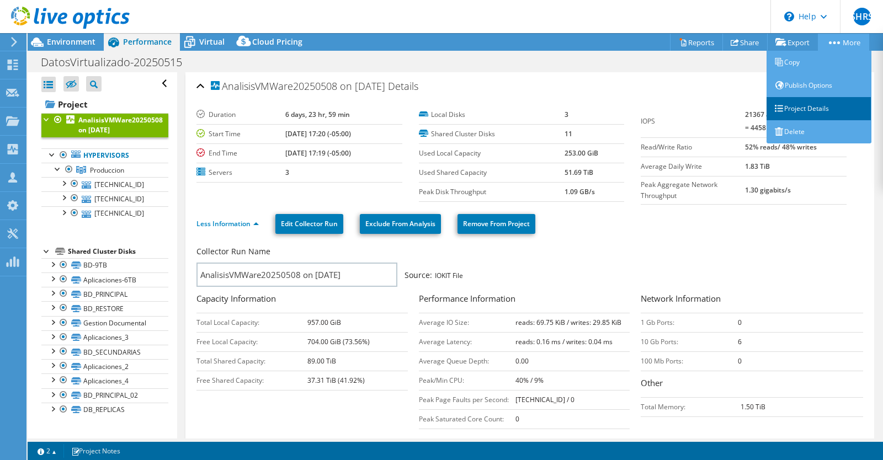
click at [812, 115] on link "Project Details" at bounding box center [818, 108] width 105 height 23
